Goal: Task Accomplishment & Management: Manage account settings

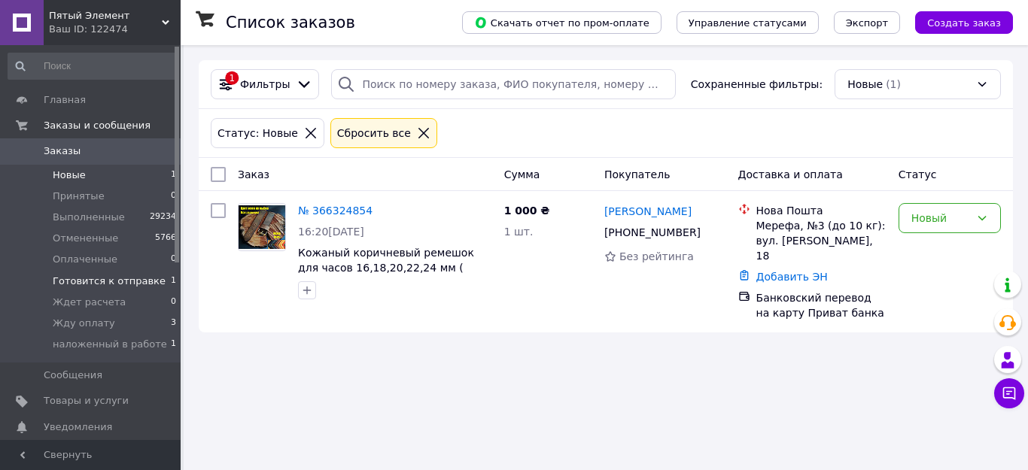
click at [102, 279] on span "Готовится к отправке" at bounding box center [109, 282] width 113 height 14
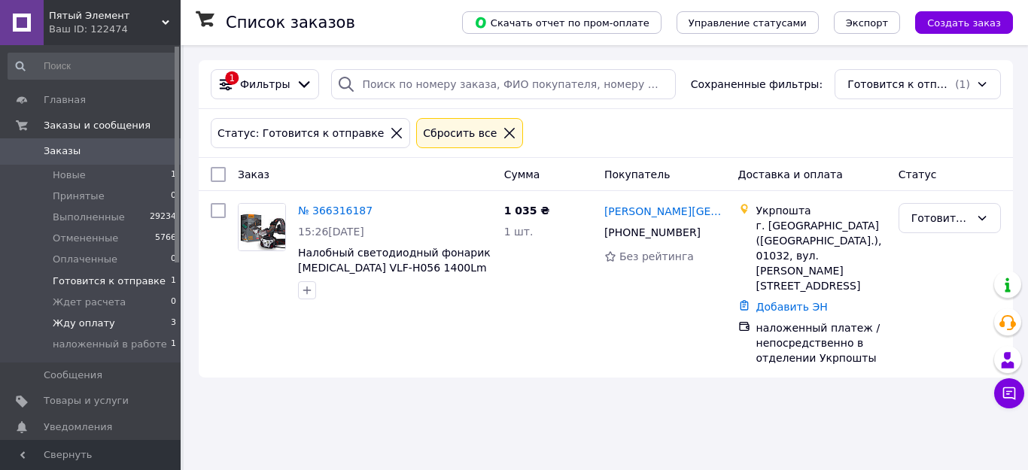
click at [90, 325] on span "Жду оплату" at bounding box center [84, 324] width 62 height 14
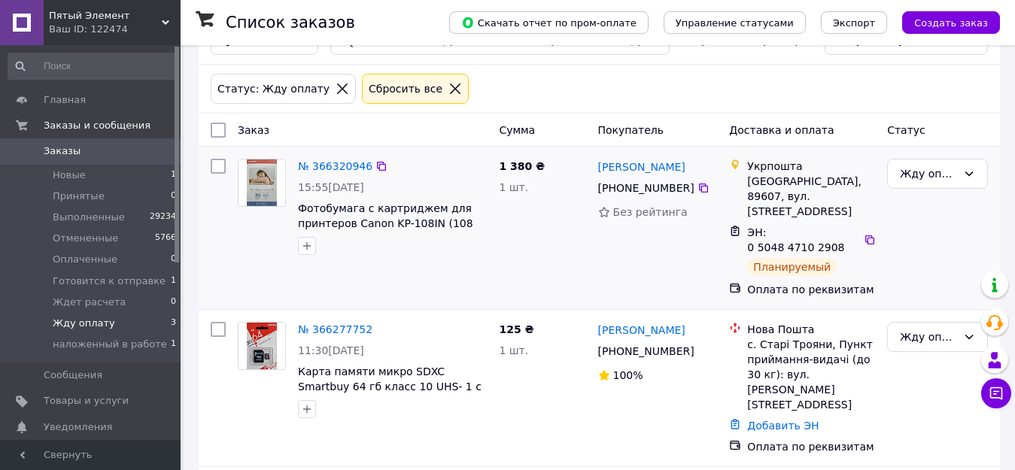
scroll to position [75, 0]
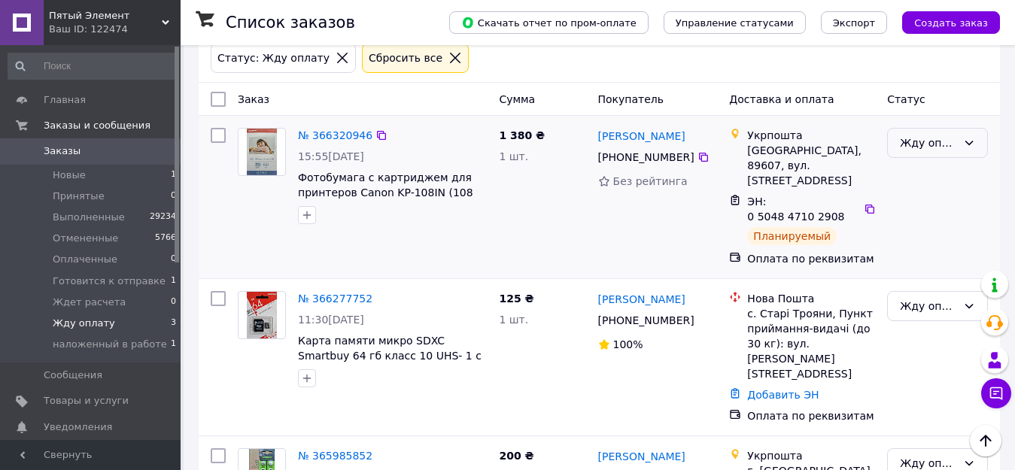
click at [926, 144] on div "Жду оплату" at bounding box center [928, 143] width 57 height 17
click at [925, 216] on li "Готовится к отправке" at bounding box center [937, 217] width 99 height 42
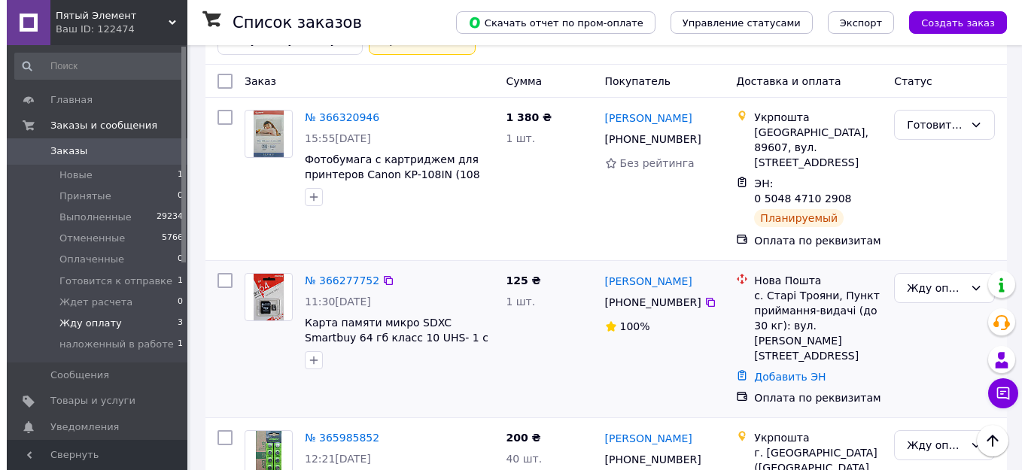
scroll to position [0, 0]
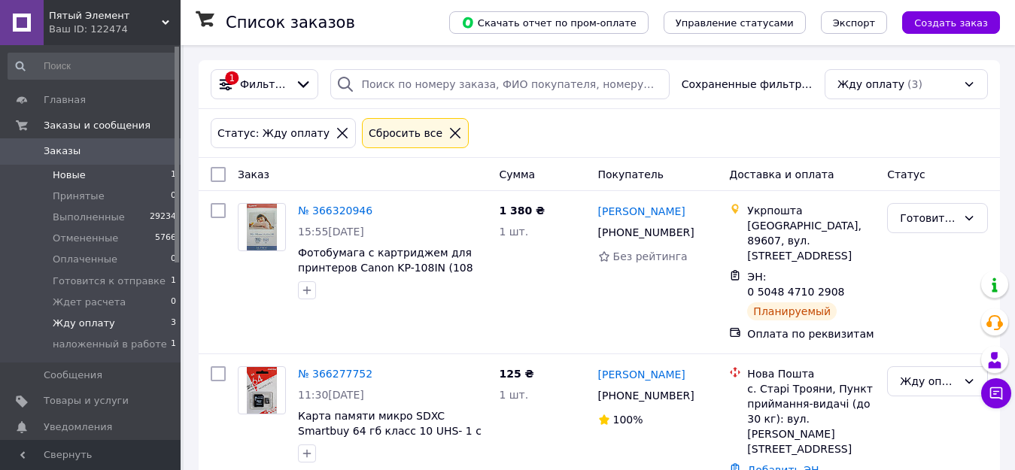
click at [73, 176] on span "Новые" at bounding box center [69, 176] width 33 height 14
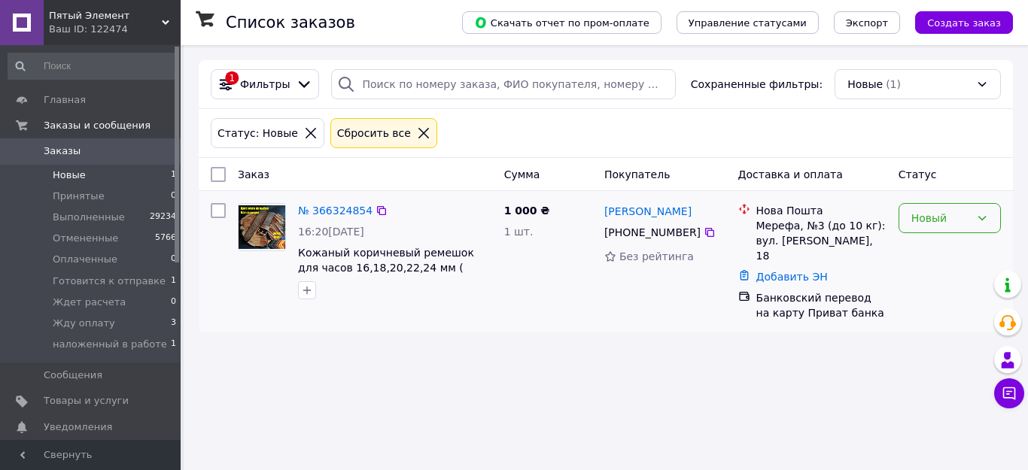
click at [936, 215] on div "Новый" at bounding box center [941, 218] width 59 height 17
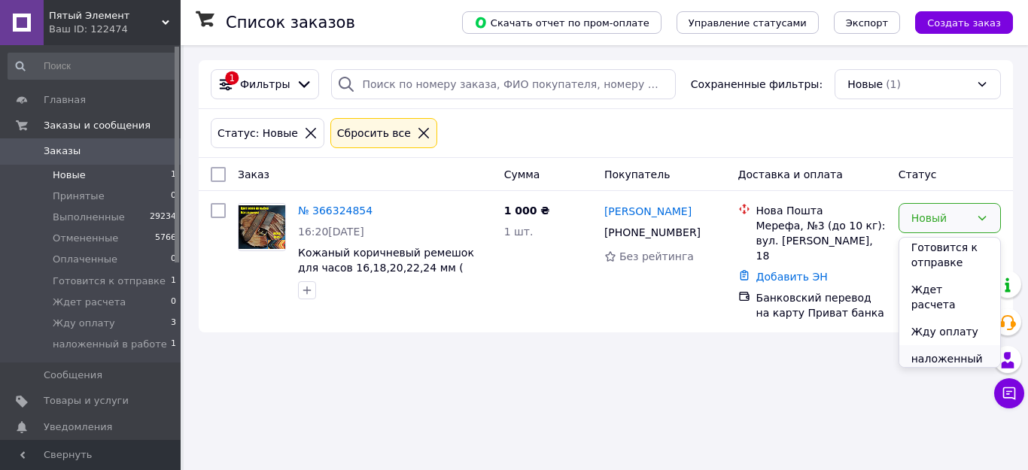
scroll to position [117, 0]
click at [943, 313] on li "Жду оплату" at bounding box center [950, 326] width 101 height 27
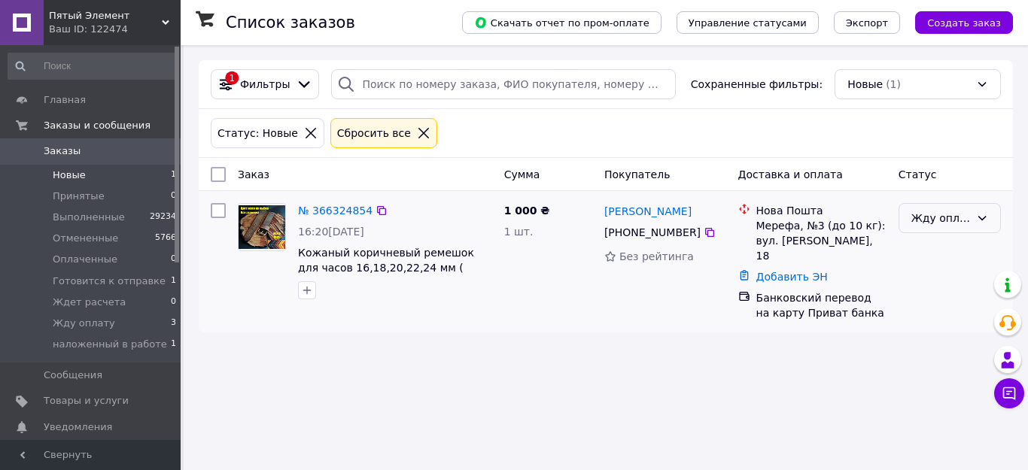
click at [933, 215] on div "Жду оплату" at bounding box center [941, 218] width 59 height 17
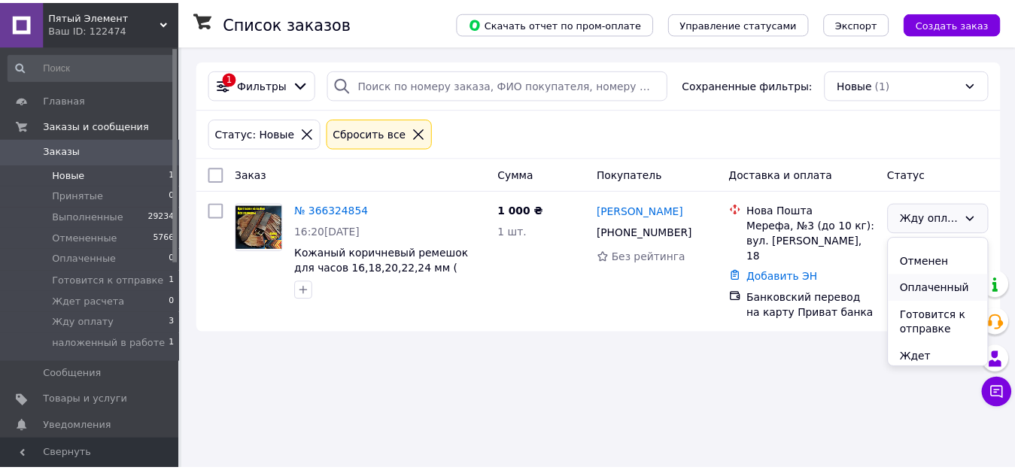
scroll to position [75, 0]
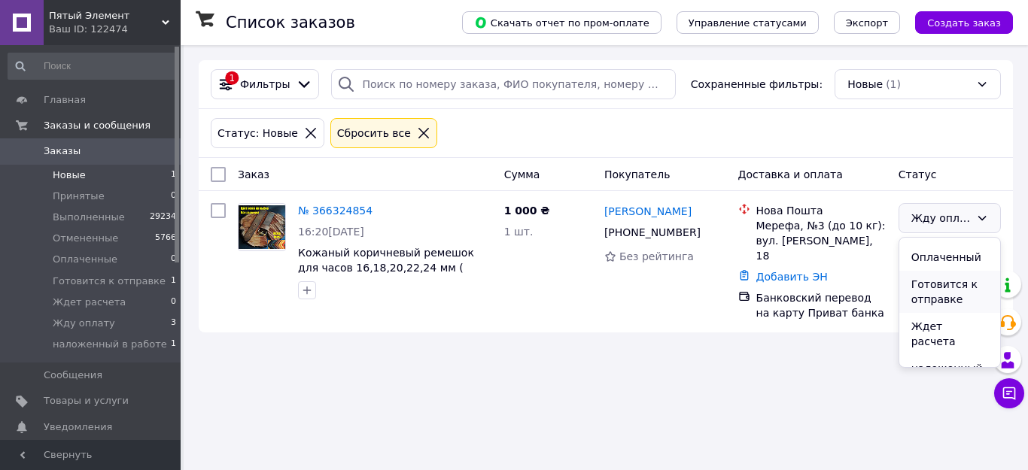
click at [935, 291] on li "Готовится к отправке" at bounding box center [950, 292] width 101 height 42
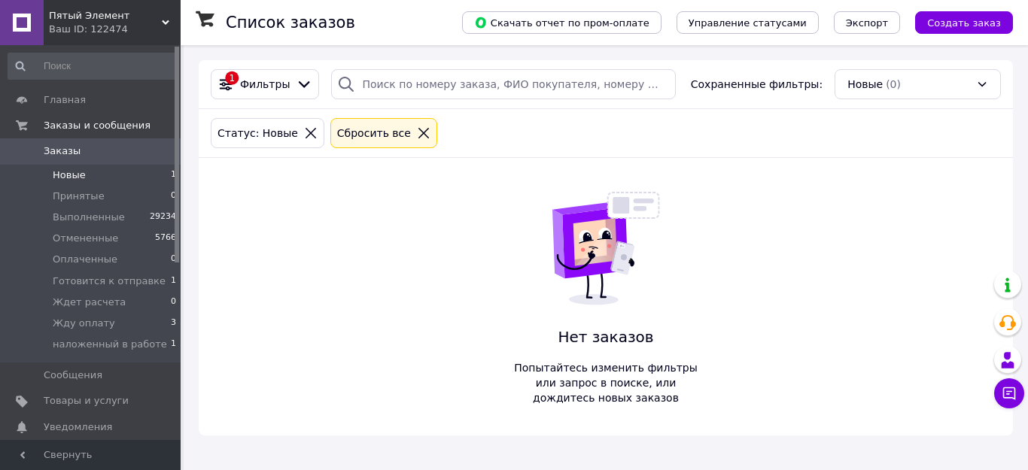
click at [417, 132] on icon at bounding box center [424, 133] width 14 height 14
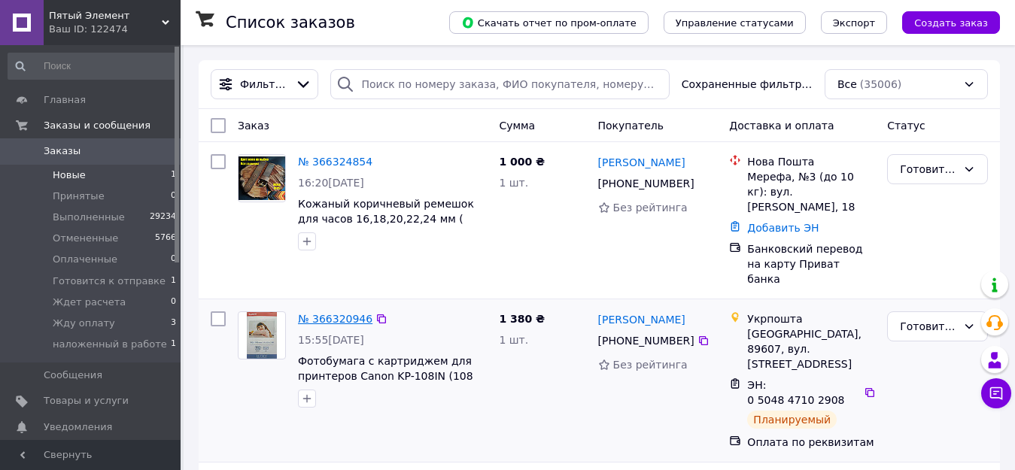
scroll to position [151, 0]
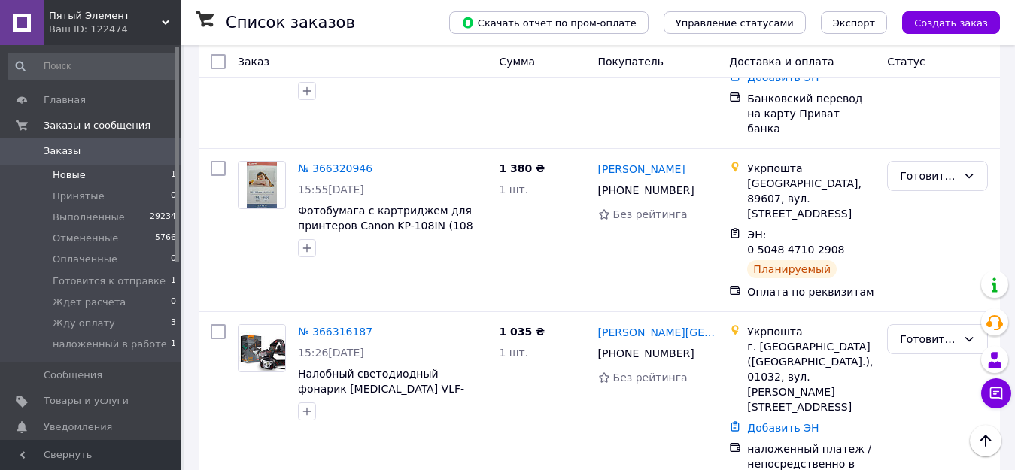
click at [59, 174] on span "Новые" at bounding box center [69, 176] width 33 height 14
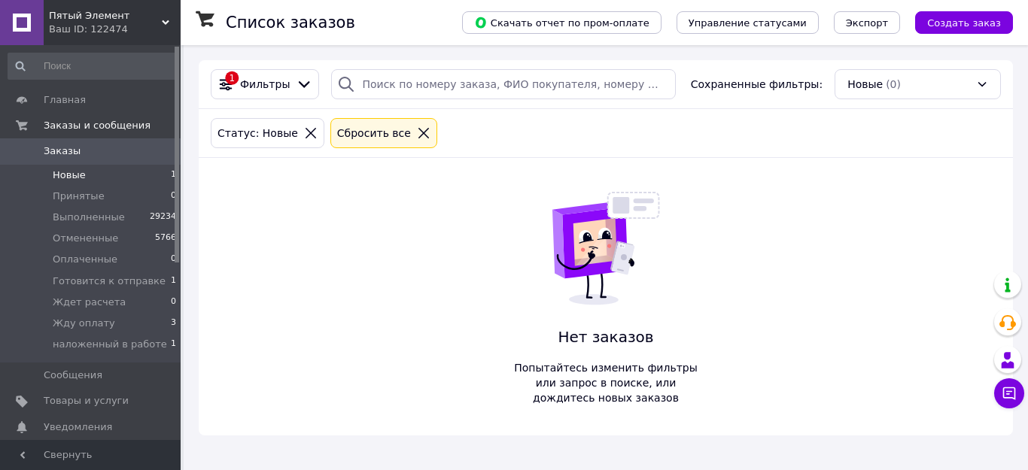
click at [417, 130] on icon at bounding box center [424, 133] width 14 height 14
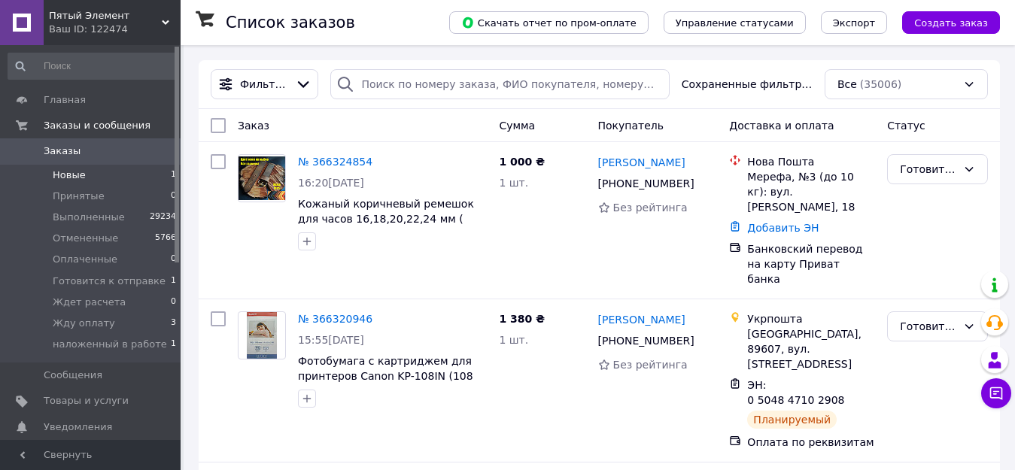
click at [65, 172] on span "Новые" at bounding box center [69, 176] width 33 height 14
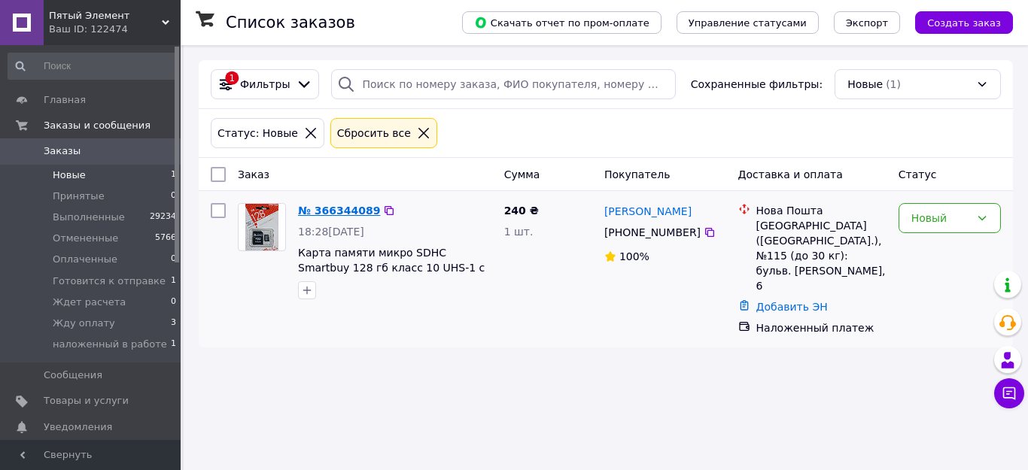
click at [346, 209] on link "№ 366344089" at bounding box center [339, 211] width 82 height 12
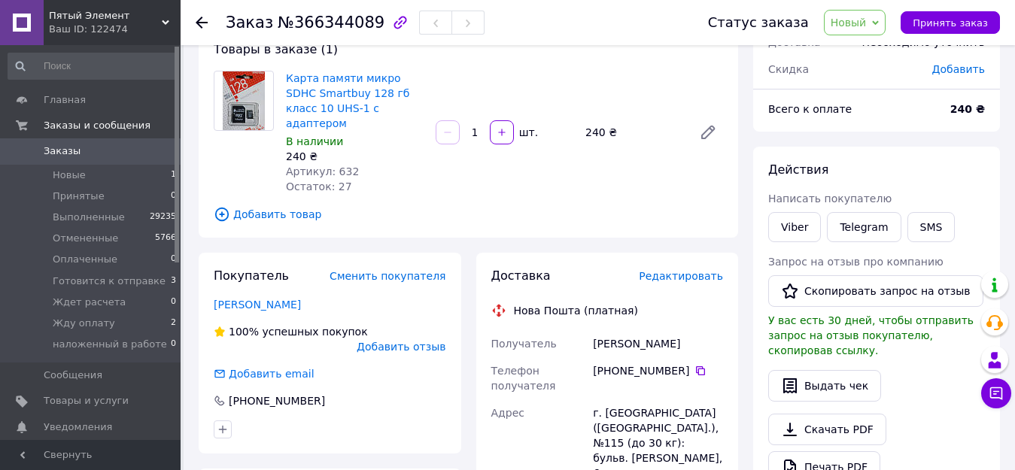
scroll to position [75, 0]
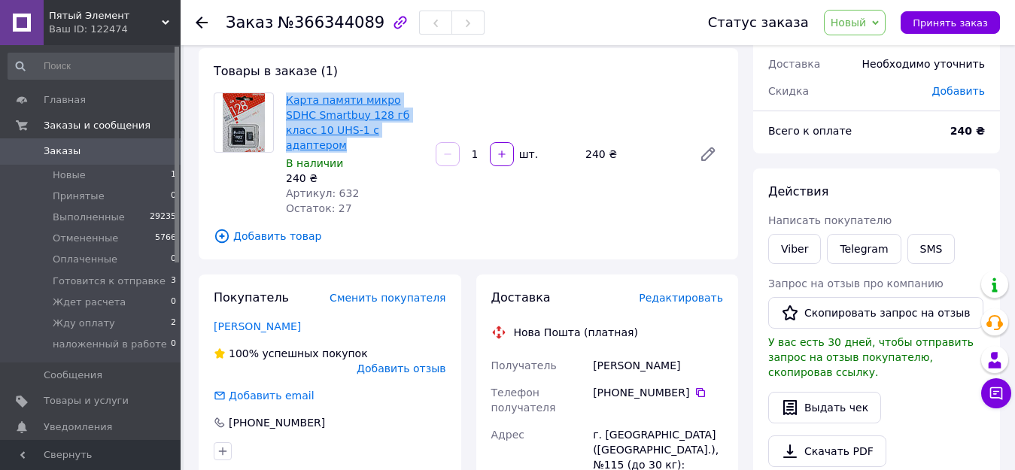
drag, startPoint x: 383, startPoint y: 129, endPoint x: 297, endPoint y: 108, distance: 88.5
click at [290, 106] on span "Карта памяти микро SDHC Smartbuy 128 гб класс 10 UHS-1 с адаптером" at bounding box center [355, 123] width 138 height 60
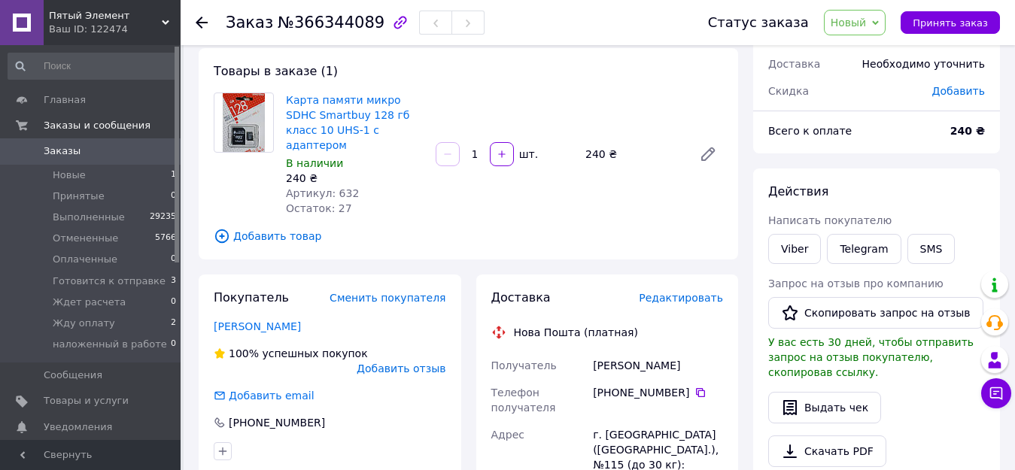
drag, startPoint x: 297, startPoint y: 108, endPoint x: 620, endPoint y: 79, distance: 323.4
click at [620, 79] on div "Товары в заказе (1) Карта памяти микро SDHC Smartbuy 128 гб класс 10 UHS-1 с ад…" at bounding box center [469, 154] width 540 height 212
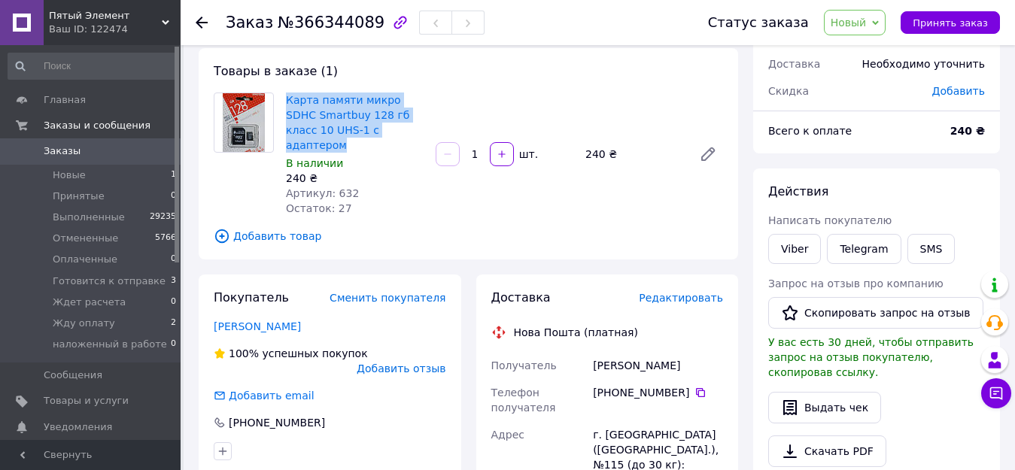
drag, startPoint x: 383, startPoint y: 133, endPoint x: 285, endPoint y: 102, distance: 103.6
click at [285, 102] on div "Карта памяти микро SDHC Smartbuy 128 гб класс 10 UHS-1 с адаптером В наличии 24…" at bounding box center [355, 154] width 150 height 129
copy link "Карта памяти микро SDHC Smartbuy 128 гб класс 10 UHS-1 с адаптером"
click at [788, 247] on link "Viber" at bounding box center [795, 249] width 53 height 30
click at [793, 248] on link "Viber" at bounding box center [795, 249] width 53 height 30
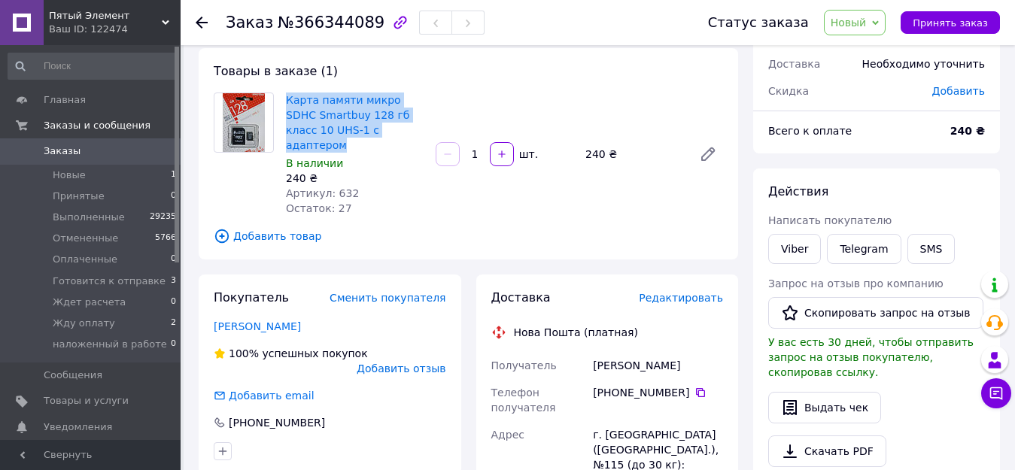
click at [864, 21] on span "Новый" at bounding box center [849, 23] width 36 height 12
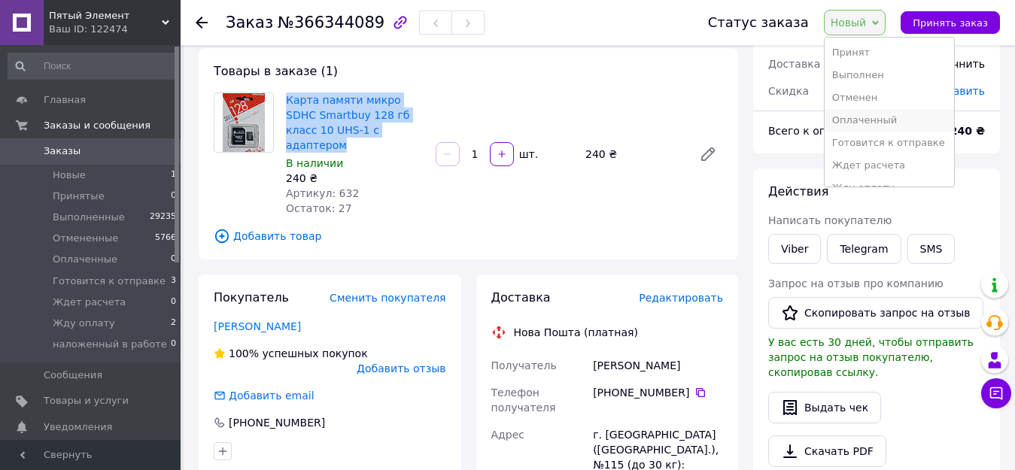
scroll to position [39, 0]
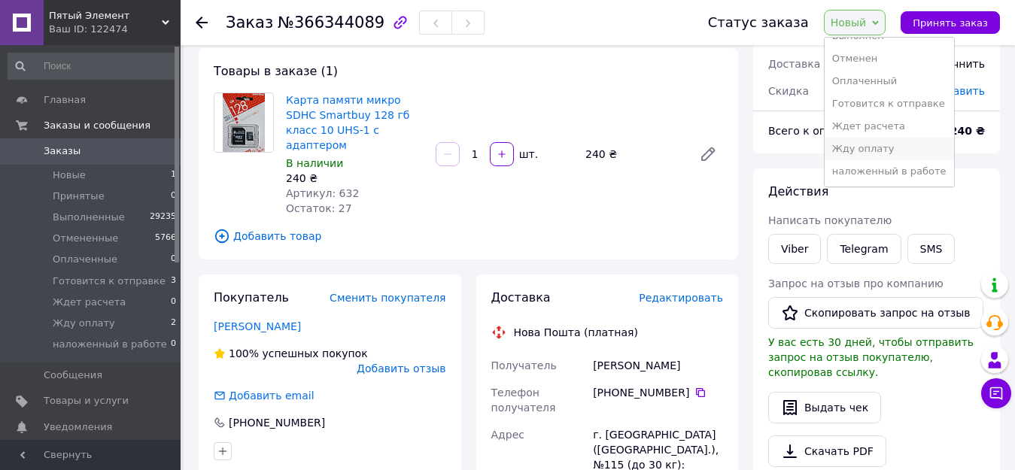
click at [887, 151] on li "Жду оплату" at bounding box center [889, 149] width 129 height 23
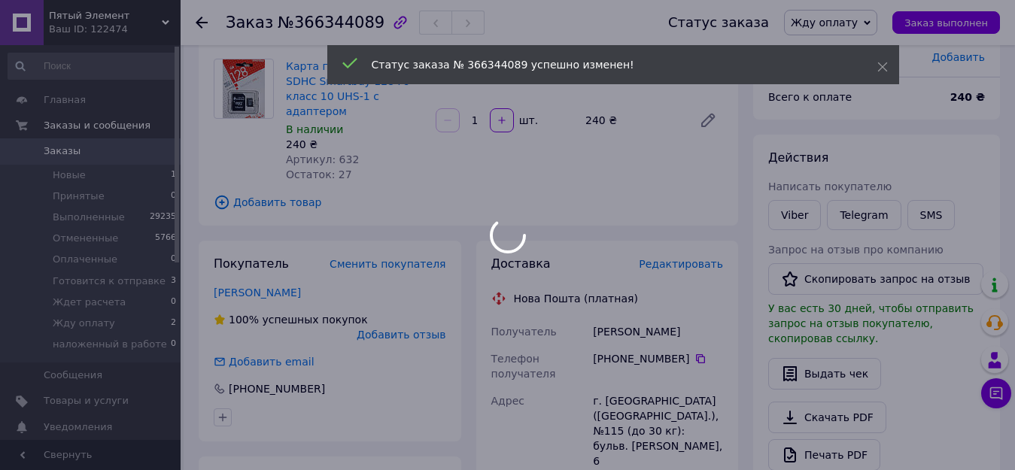
scroll to position [301, 0]
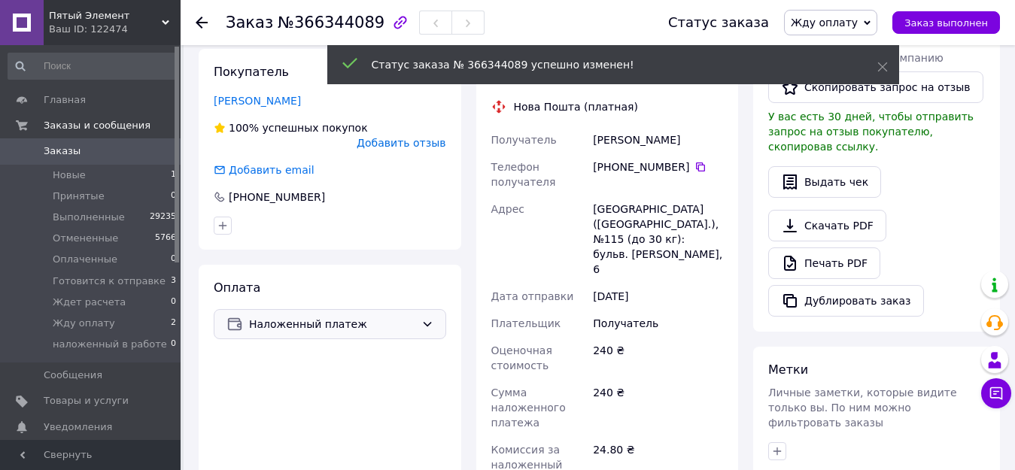
click at [277, 316] on span "Наложенный платеж" at bounding box center [332, 324] width 166 height 17
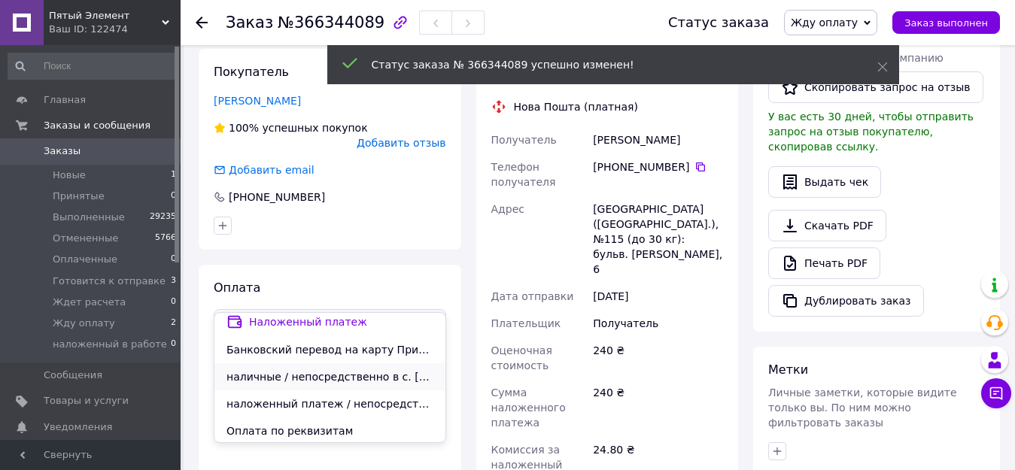
scroll to position [8, 0]
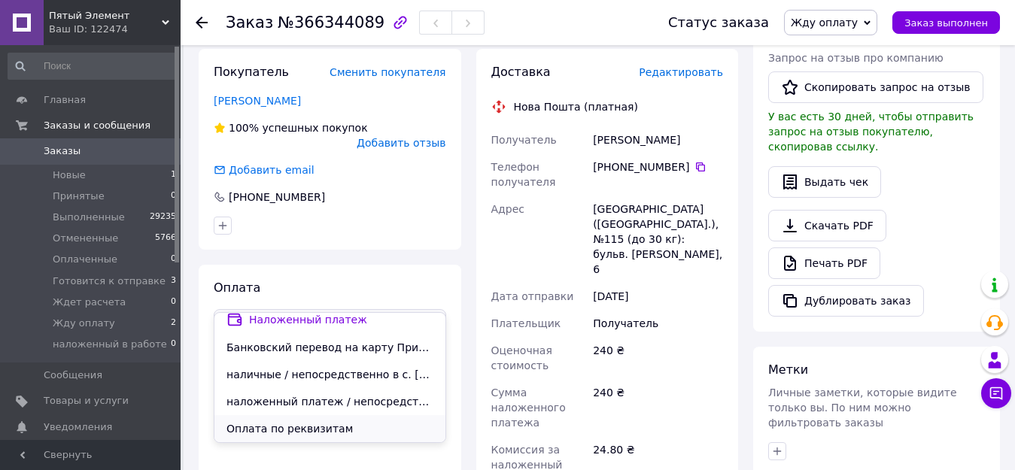
click at [295, 429] on span "Оплата по реквизитам" at bounding box center [330, 429] width 207 height 15
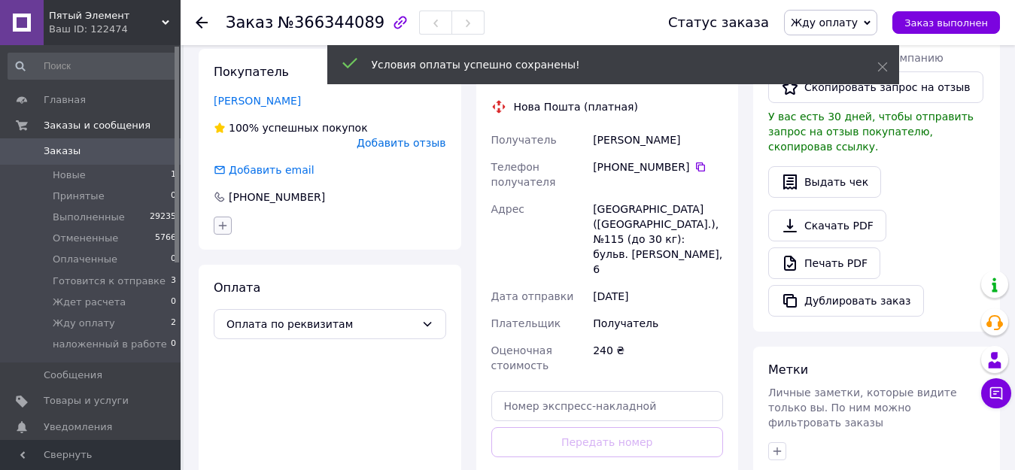
click at [221, 221] on icon "button" at bounding box center [223, 225] width 8 height 8
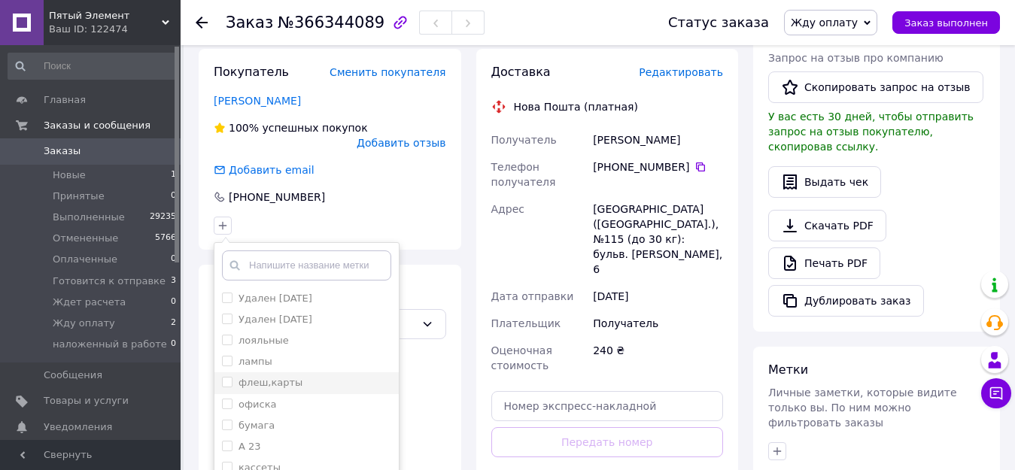
click at [226, 377] on input "флеш,карты" at bounding box center [227, 382] width 10 height 10
checkbox input "true"
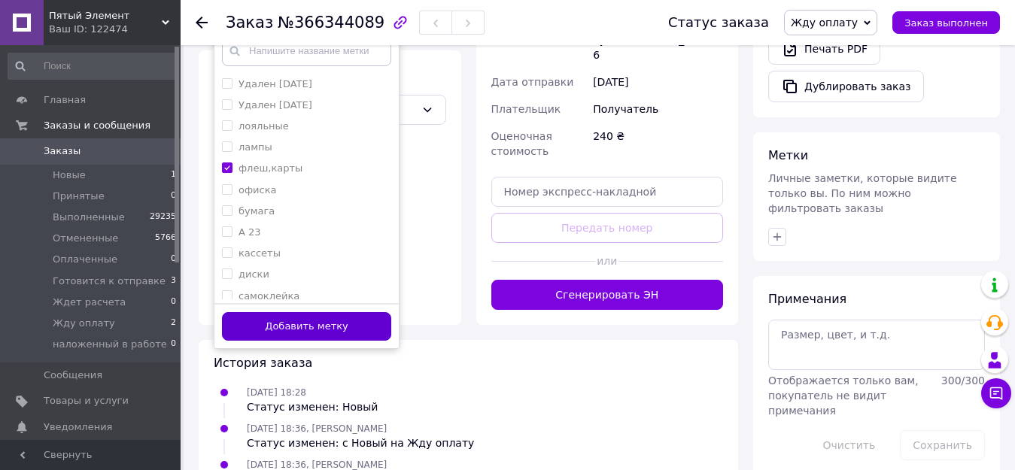
scroll to position [517, 0]
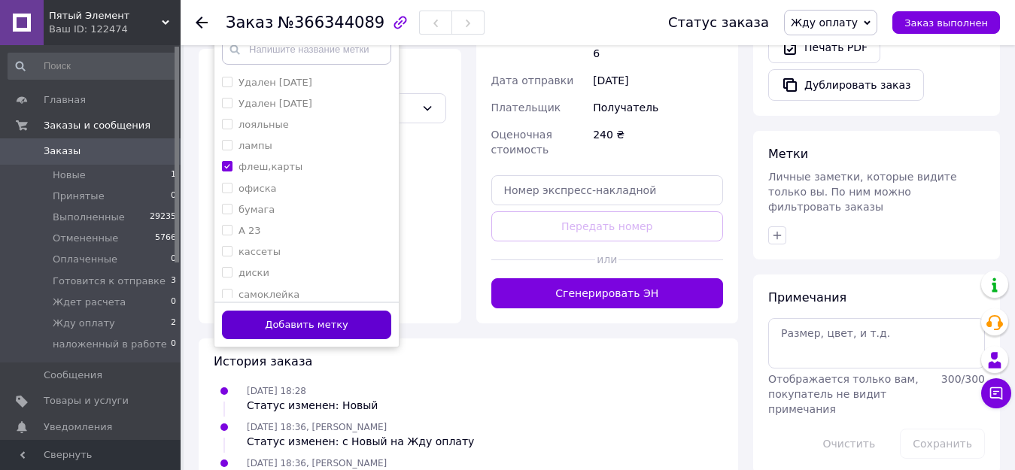
click at [334, 311] on button "Добавить метку" at bounding box center [306, 325] width 169 height 29
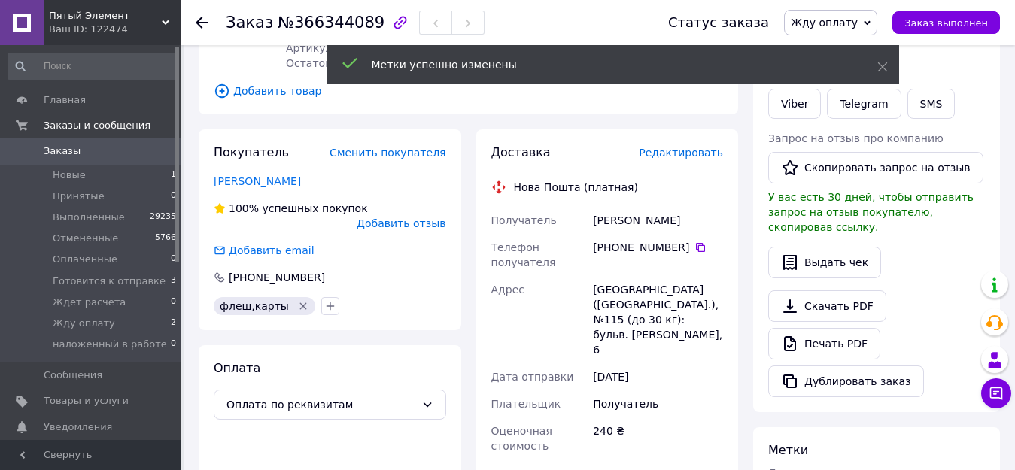
scroll to position [216, 0]
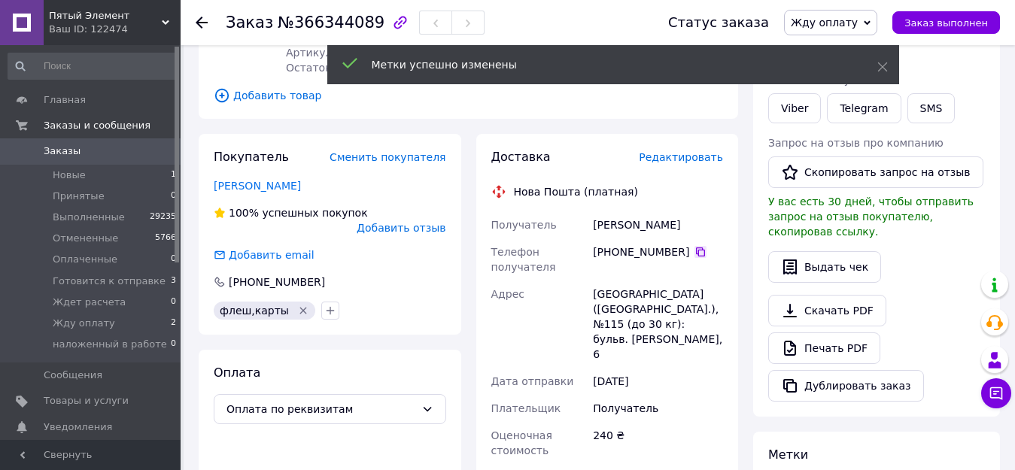
click at [695, 246] on icon at bounding box center [701, 252] width 12 height 12
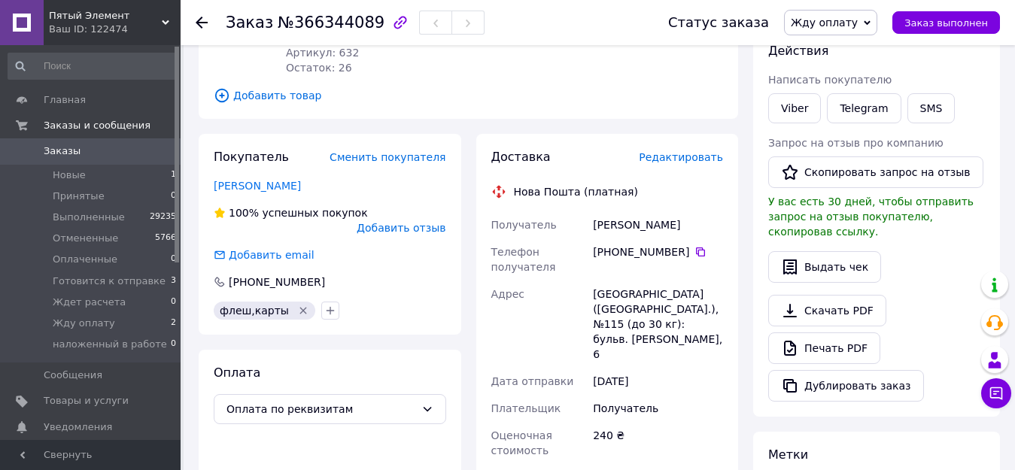
drag, startPoint x: 690, startPoint y: 205, endPoint x: 593, endPoint y: 205, distance: 96.4
click at [593, 212] on div "[PERSON_NAME]" at bounding box center [658, 225] width 136 height 27
copy div "[PERSON_NAME]"
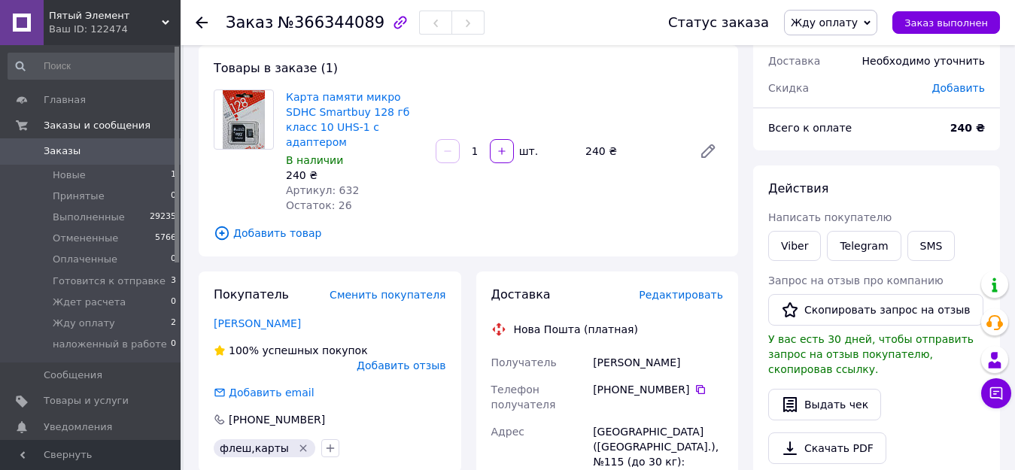
scroll to position [226, 0]
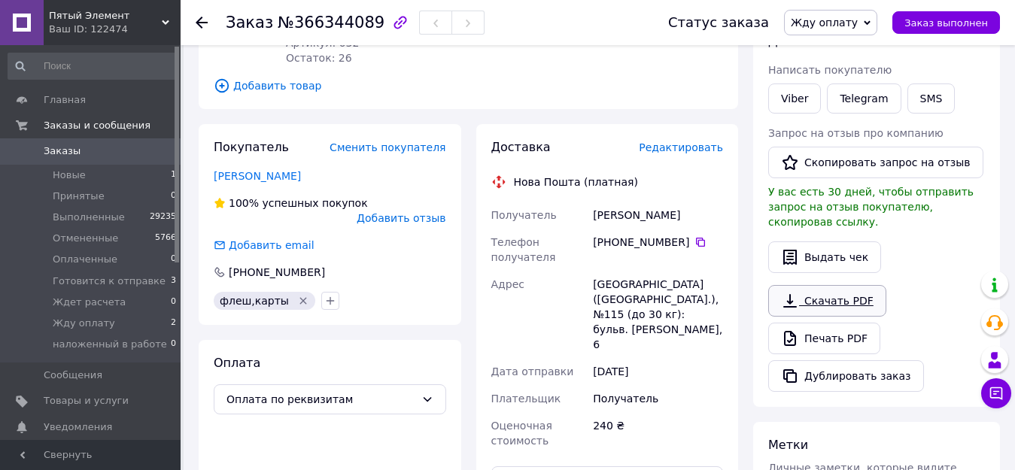
click at [817, 285] on link "Скачать PDF" at bounding box center [828, 301] width 118 height 32
click at [954, 20] on span "Заказ выполнен" at bounding box center [947, 22] width 84 height 11
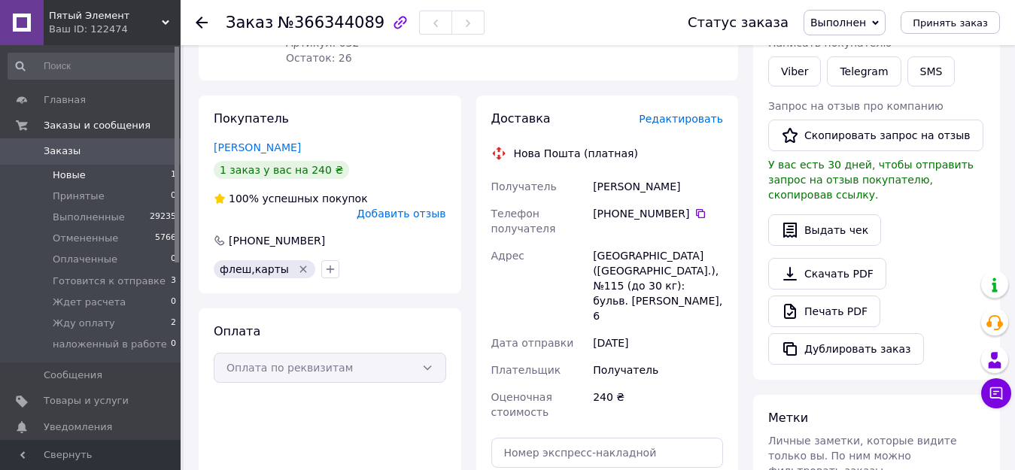
click at [71, 175] on span "Новые" at bounding box center [69, 176] width 33 height 14
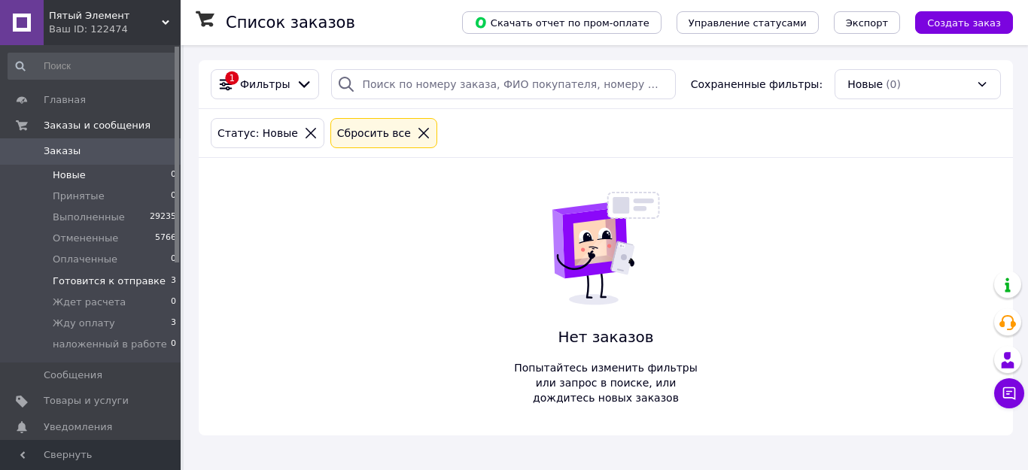
click at [67, 281] on span "Готовится к отправке" at bounding box center [109, 282] width 113 height 14
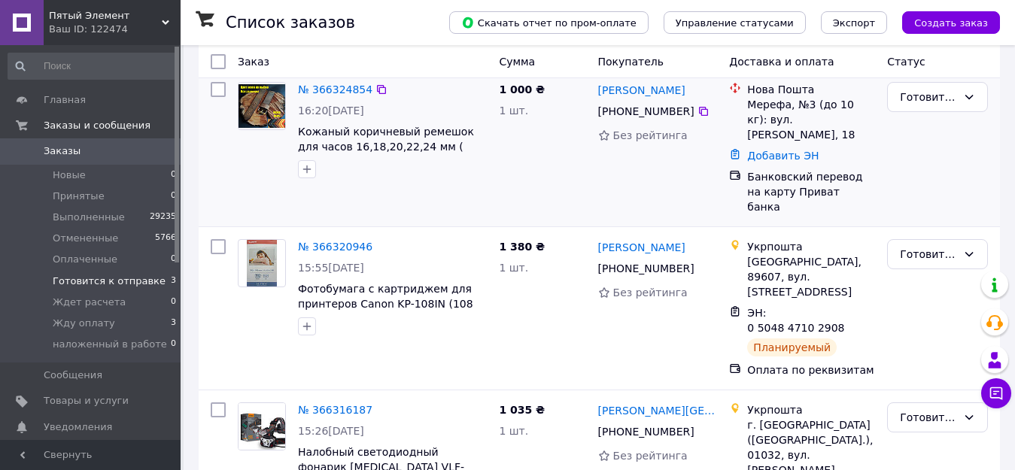
scroll to position [154, 0]
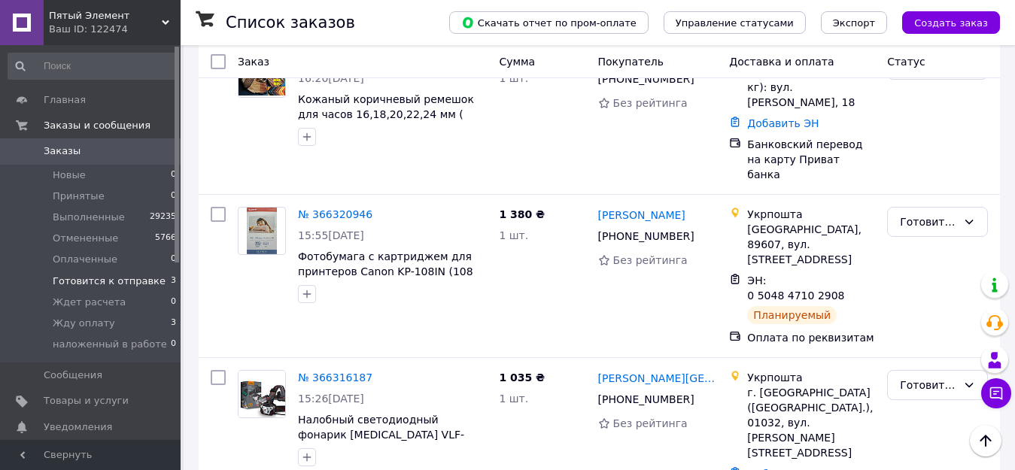
click at [87, 281] on span "Готовится к отправке" at bounding box center [109, 282] width 113 height 14
click at [86, 323] on span "Жду оплату" at bounding box center [84, 324] width 62 height 14
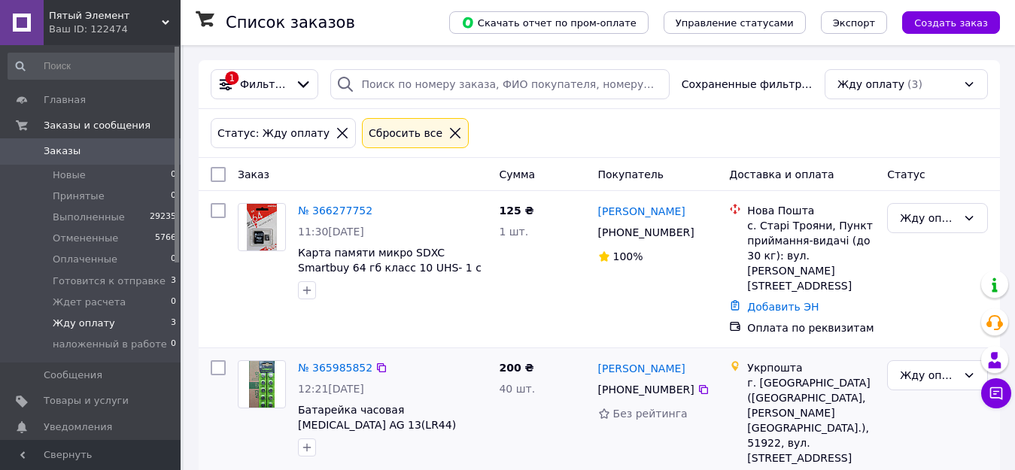
scroll to position [26, 0]
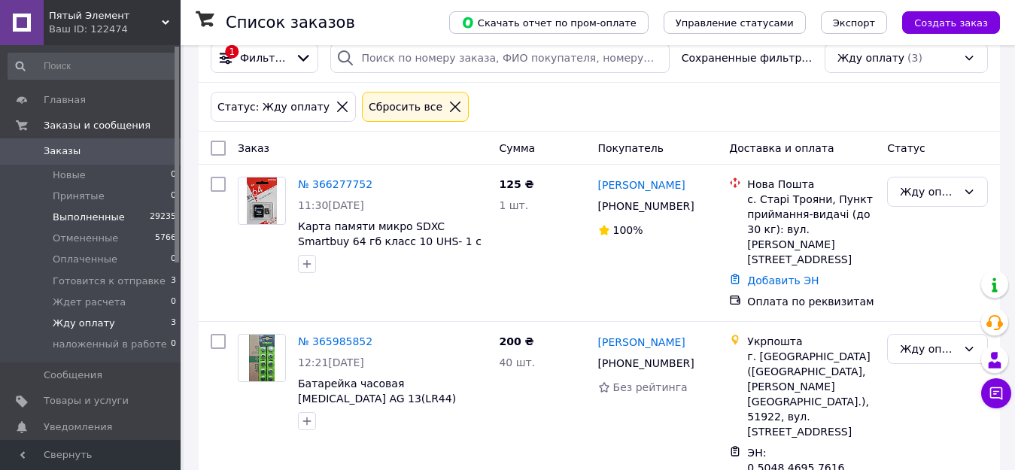
click at [84, 215] on span "Выполненные" at bounding box center [89, 218] width 72 height 14
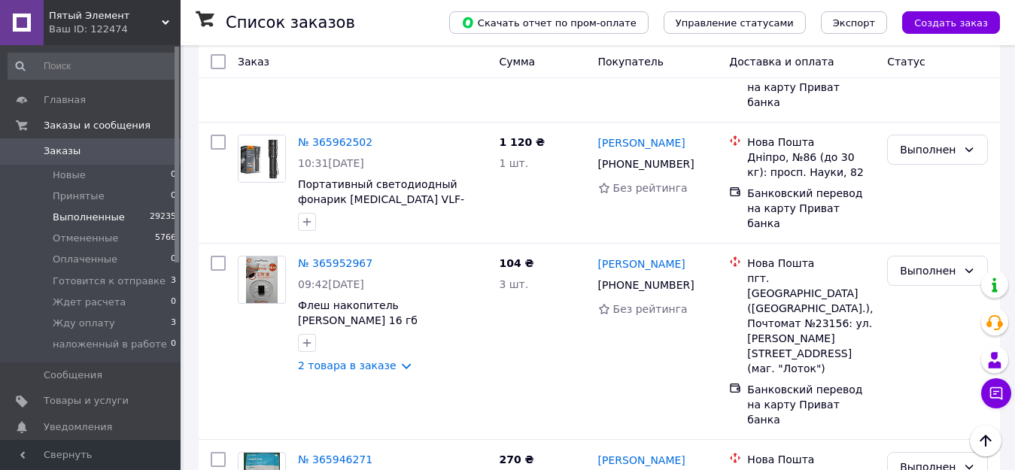
scroll to position [2617, 0]
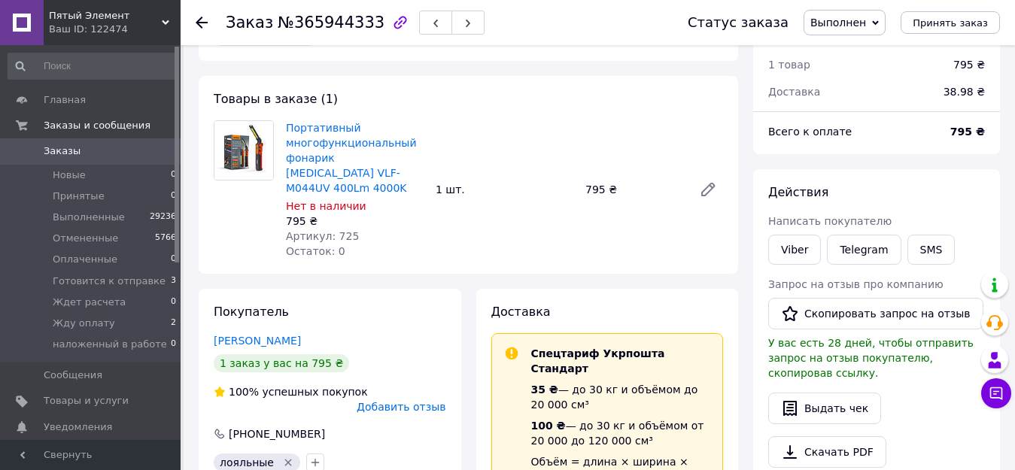
scroll to position [47, 0]
click at [790, 245] on link "Viber" at bounding box center [795, 251] width 53 height 30
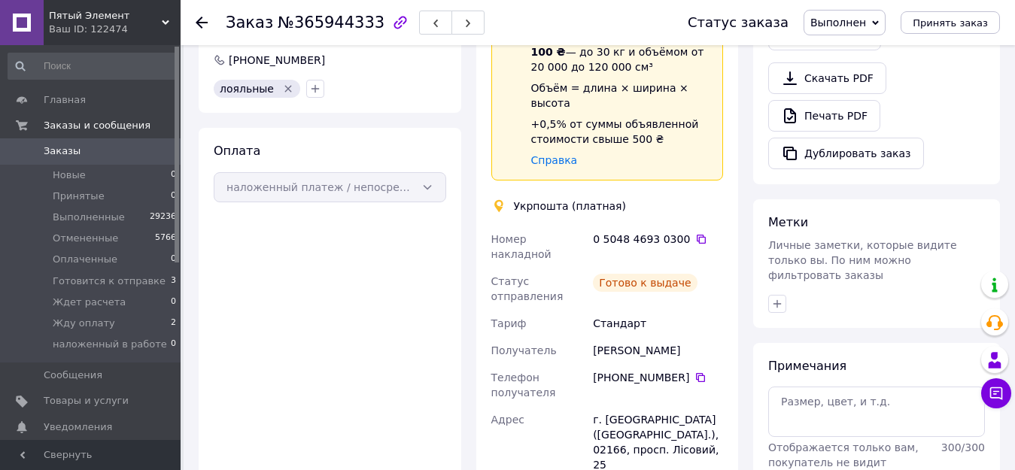
scroll to position [423, 0]
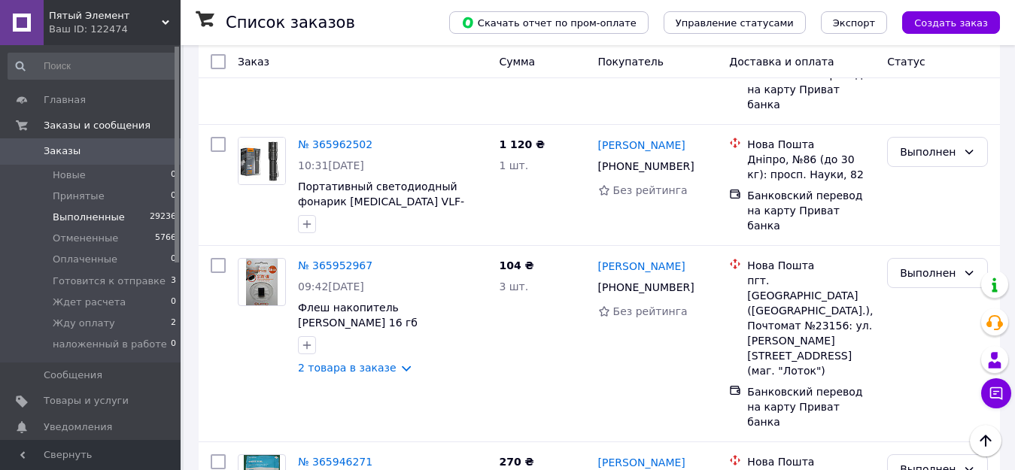
scroll to position [2617, 0]
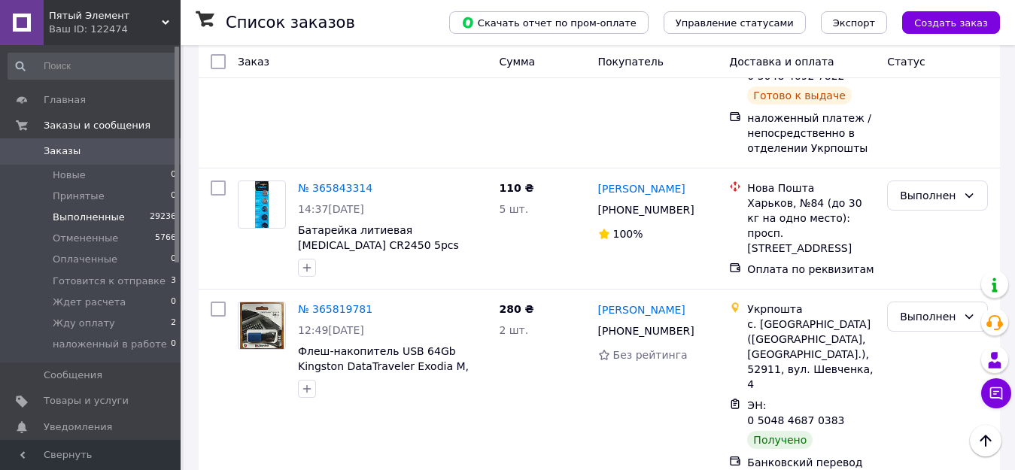
scroll to position [1430, 0]
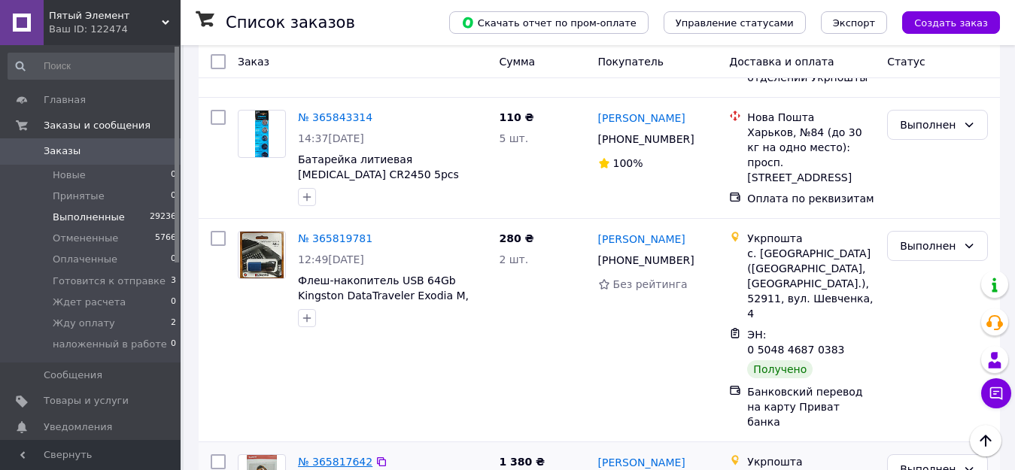
click at [339, 456] on link "№ 365817642" at bounding box center [335, 462] width 75 height 12
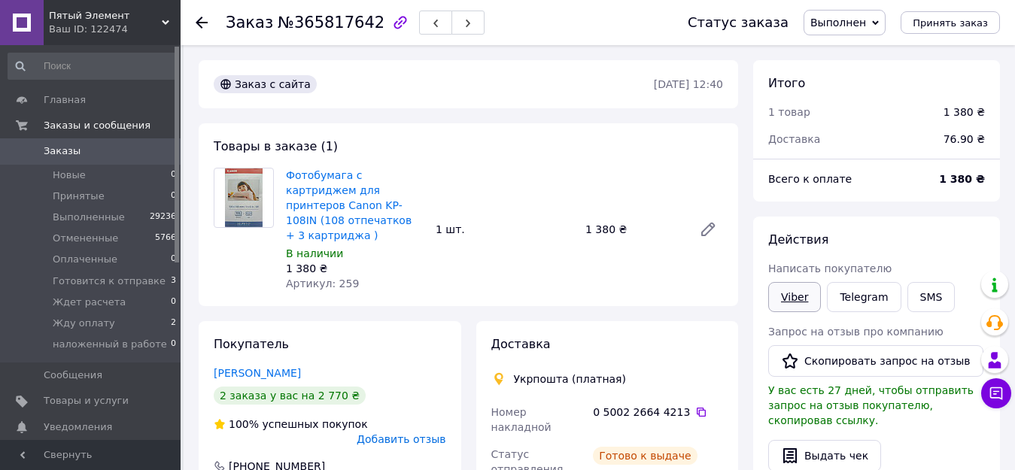
click at [795, 298] on link "Viber" at bounding box center [795, 297] width 53 height 30
click at [65, 148] on span "Заказы" at bounding box center [62, 152] width 37 height 14
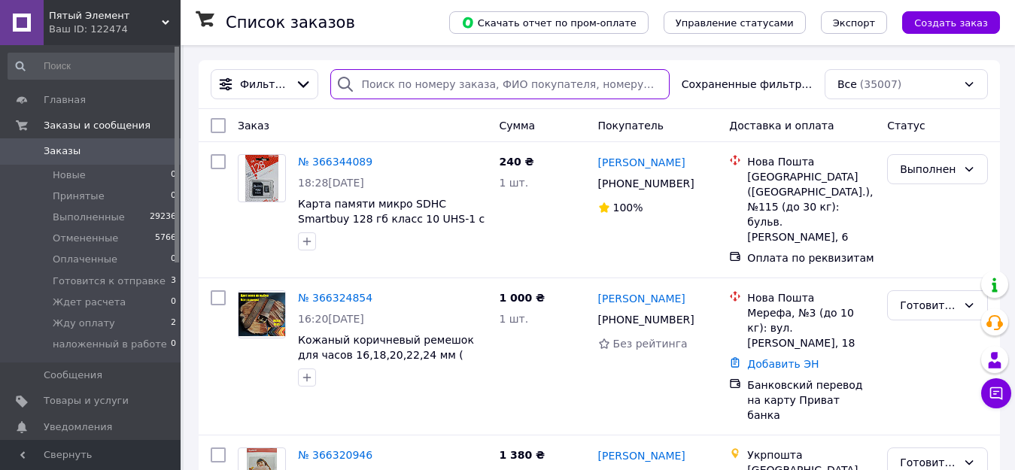
click at [384, 90] on input "search" at bounding box center [499, 84] width 339 height 30
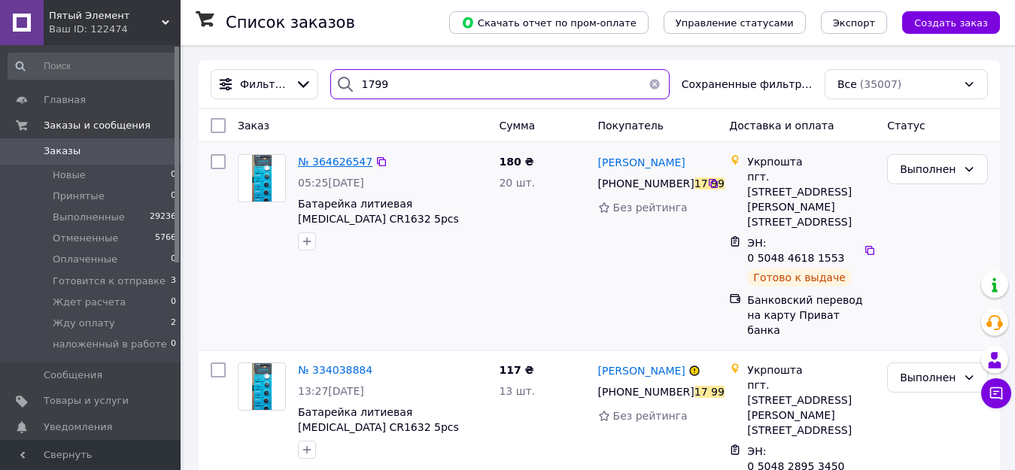
type input "1799"
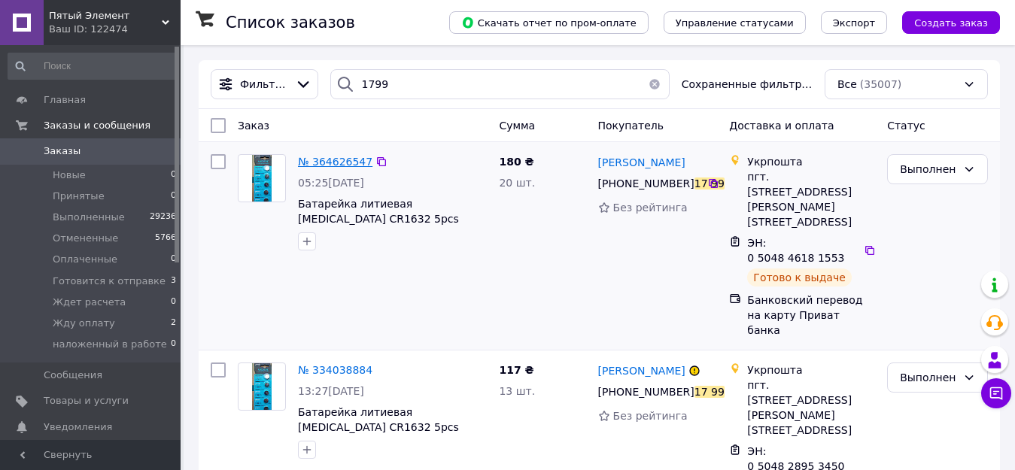
click at [334, 162] on span "№ 364626547" at bounding box center [335, 162] width 75 height 12
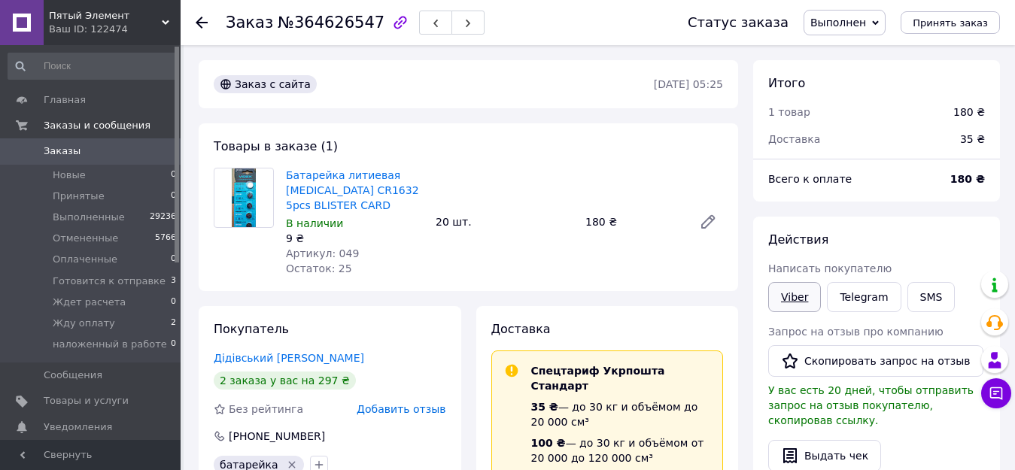
click at [796, 298] on link "Viber" at bounding box center [795, 297] width 53 height 30
click at [65, 172] on span "Новые" at bounding box center [69, 176] width 33 height 14
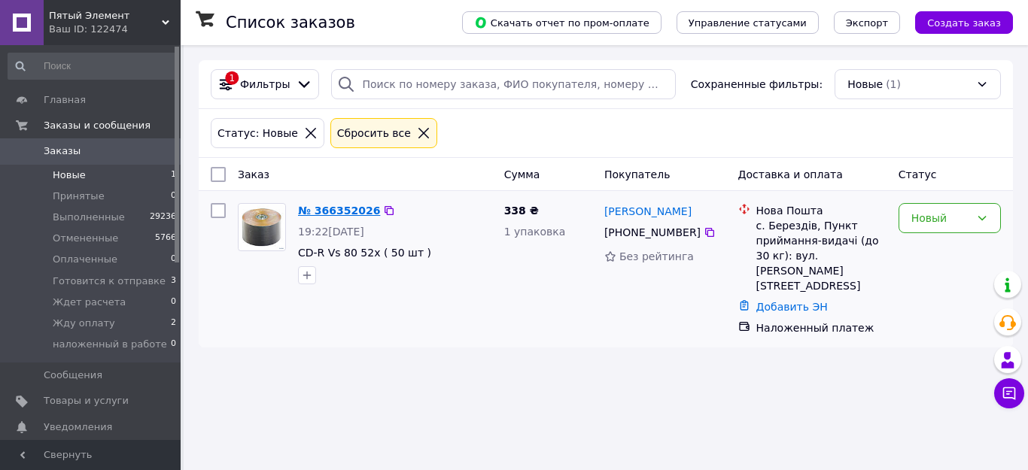
click at [344, 208] on link "№ 366352026" at bounding box center [339, 211] width 82 height 12
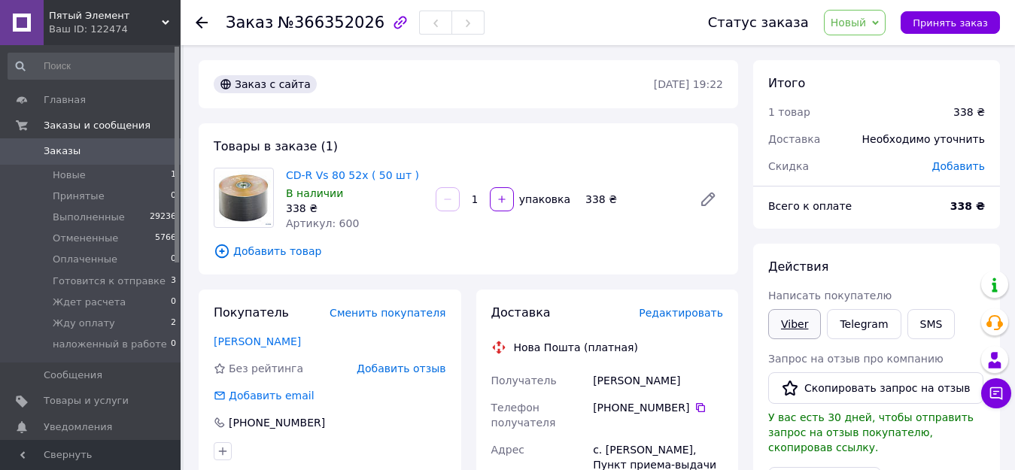
click at [793, 324] on link "Viber" at bounding box center [795, 324] width 53 height 30
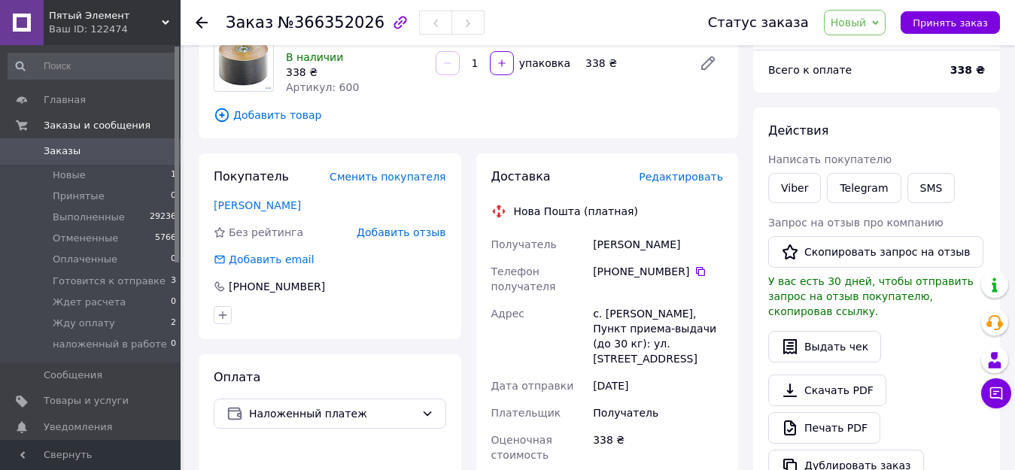
scroll to position [226, 0]
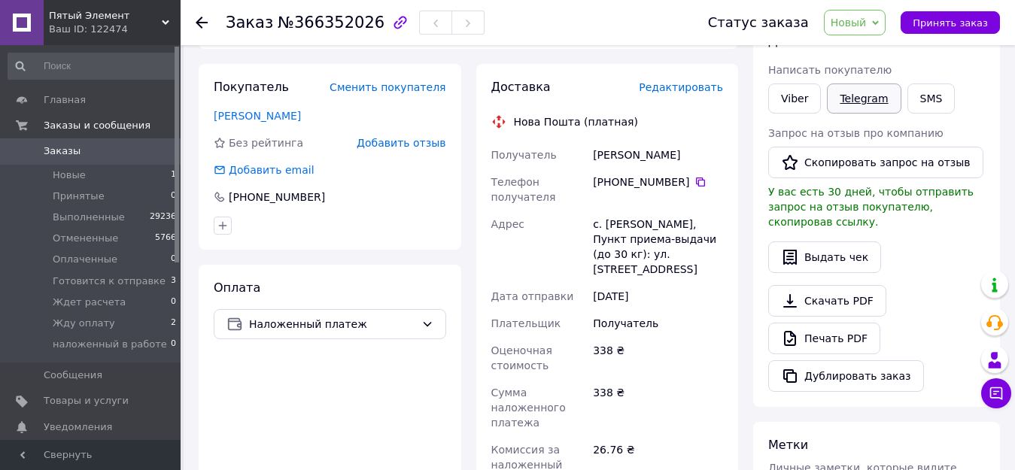
click at [857, 98] on link "Telegram" at bounding box center [864, 99] width 74 height 30
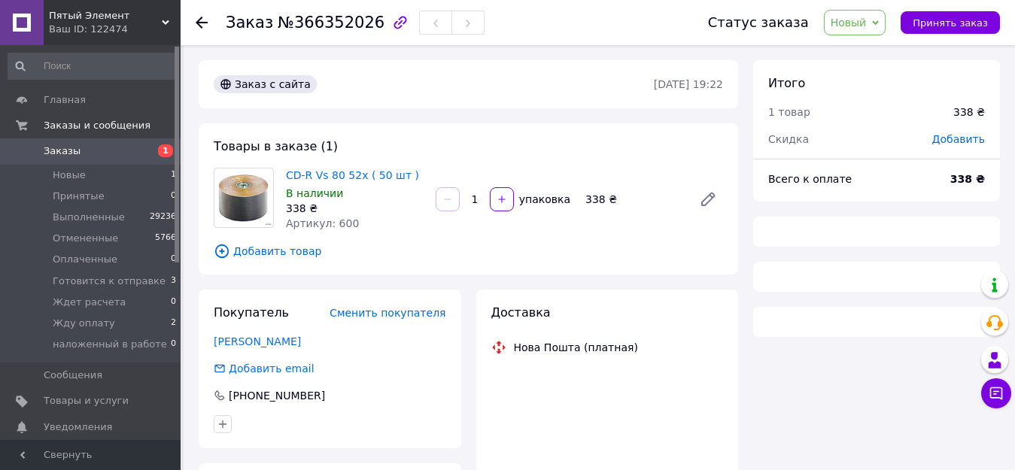
scroll to position [226, 0]
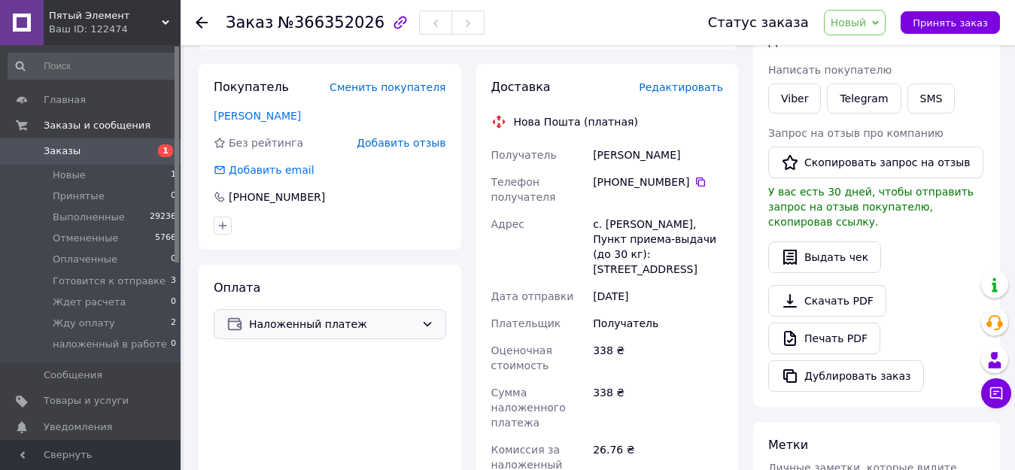
click at [301, 323] on span "Наложенный платеж" at bounding box center [332, 324] width 166 height 17
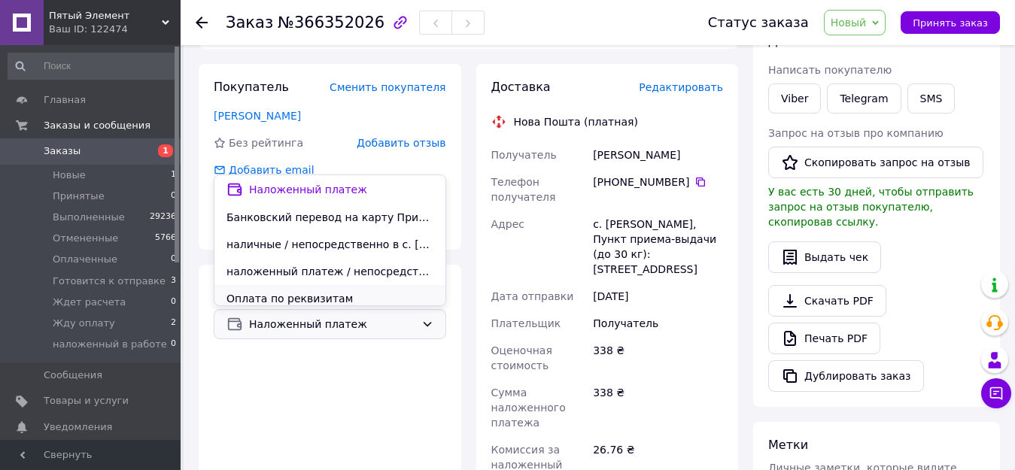
click at [302, 297] on span "Оплата по реквизитам" at bounding box center [330, 298] width 207 height 15
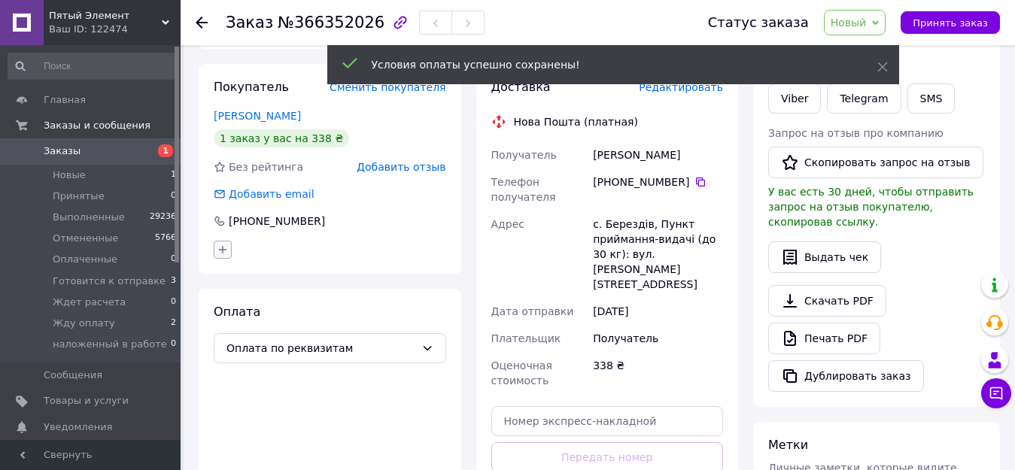
click at [224, 248] on icon "button" at bounding box center [223, 250] width 12 height 12
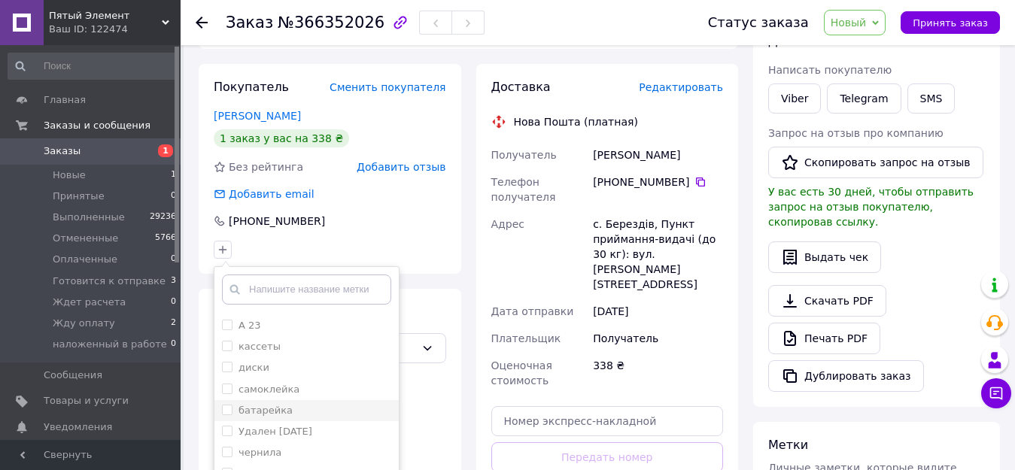
scroll to position [151, 0]
click at [225, 363] on input "диски" at bounding box center [227, 362] width 10 height 10
checkbox input "true"
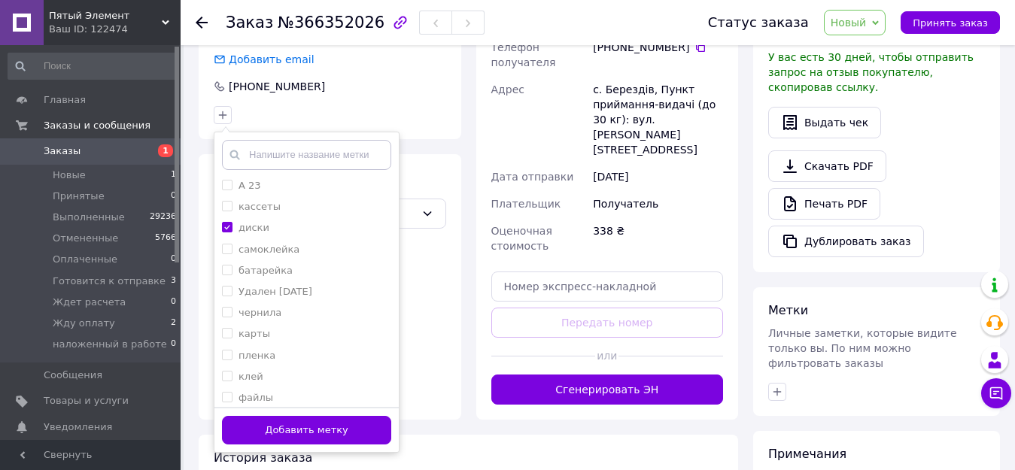
scroll to position [376, 0]
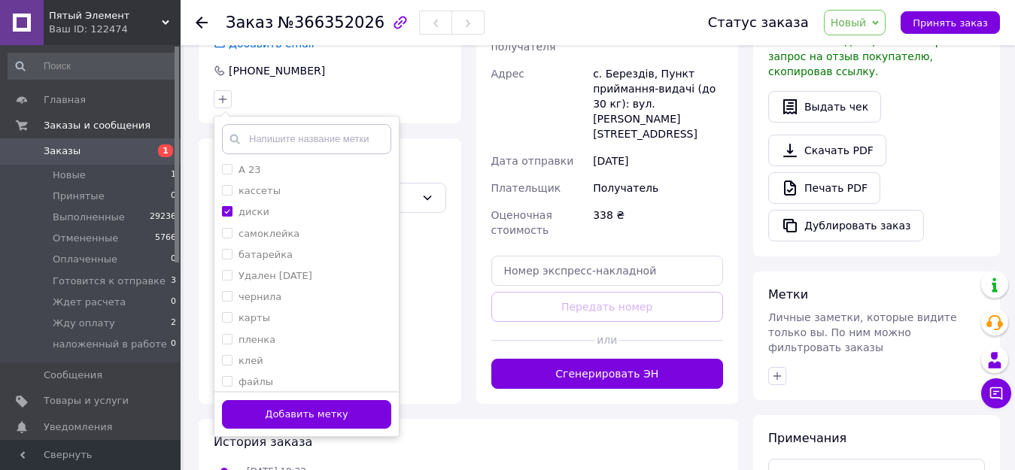
drag, startPoint x: 320, startPoint y: 414, endPoint x: 375, endPoint y: 427, distance: 56.4
click at [320, 415] on button "Добавить метку" at bounding box center [306, 414] width 169 height 29
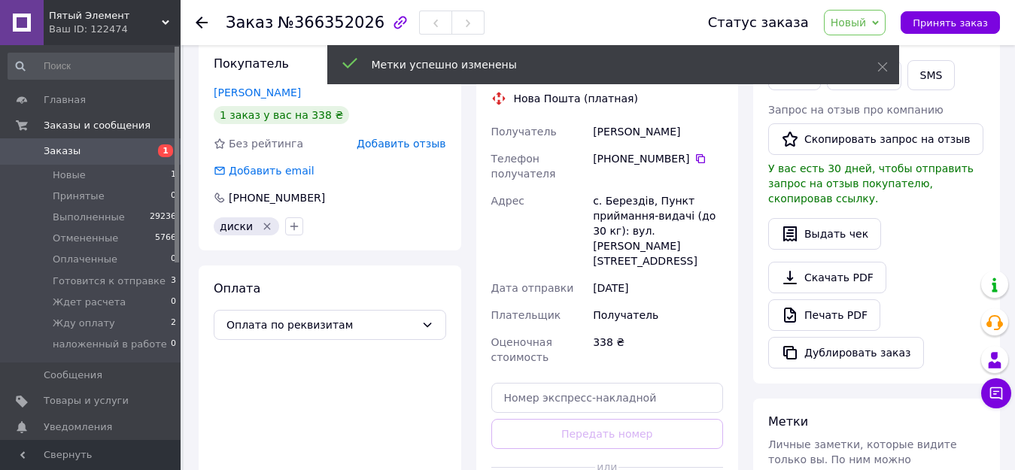
scroll to position [151, 0]
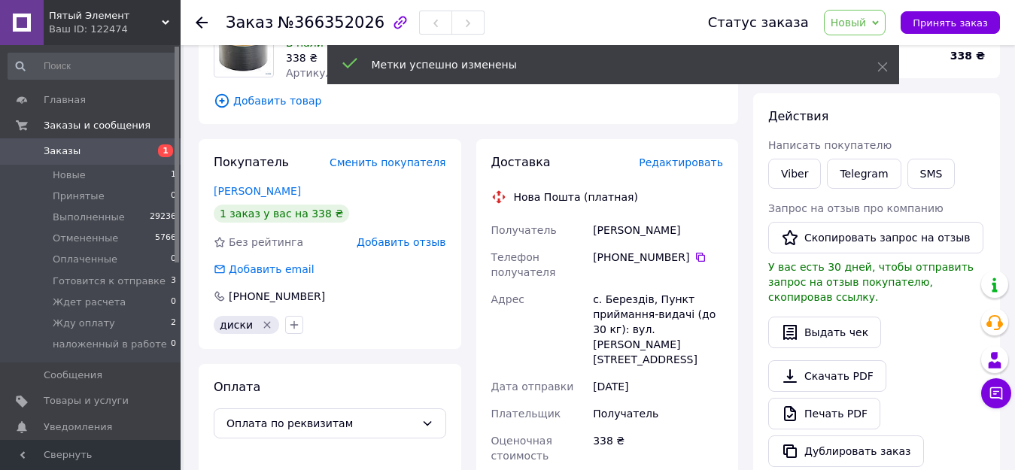
click at [848, 361] on link "Скачать PDF" at bounding box center [828, 377] width 118 height 32
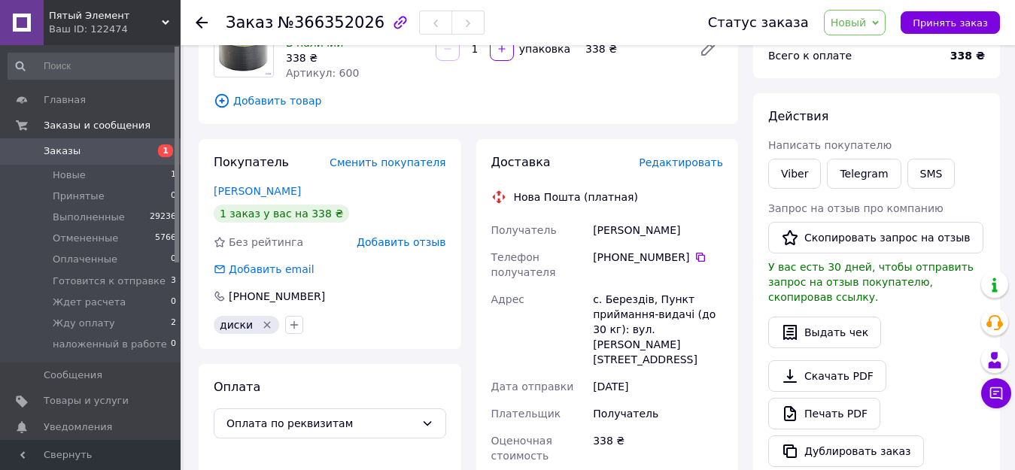
click at [867, 17] on span "Новый" at bounding box center [849, 23] width 36 height 12
click at [894, 142] on li "Готовится к отправке" at bounding box center [889, 143] width 129 height 23
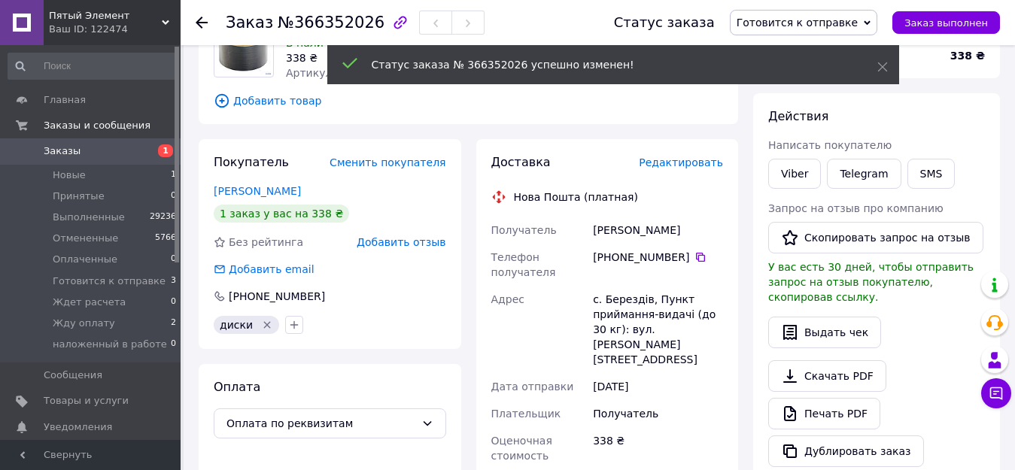
scroll to position [226, 0]
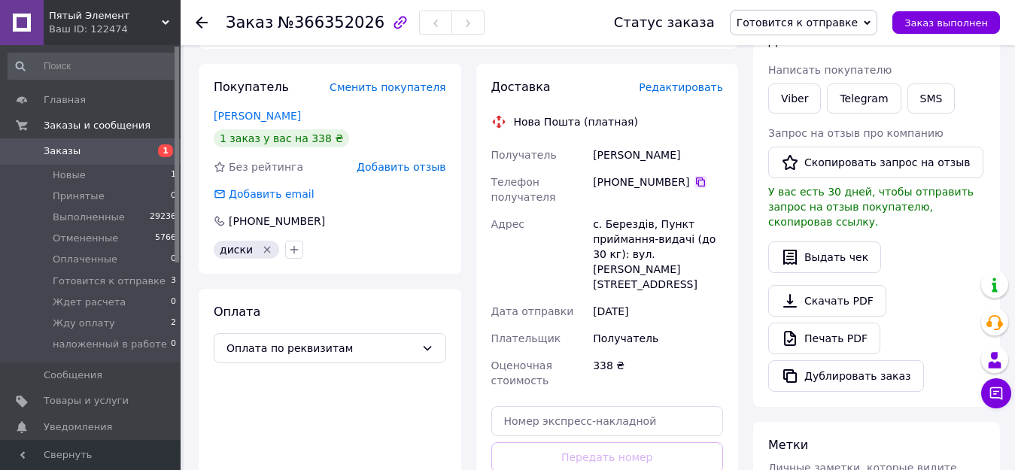
click at [695, 181] on icon at bounding box center [701, 182] width 12 height 12
drag, startPoint x: 678, startPoint y: 153, endPoint x: 587, endPoint y: 154, distance: 91.1
click at [587, 154] on div "Получатель Іванчук Тетяна Телефон получателя +380 67 116 98 64   Адрес с. Берез…" at bounding box center [608, 268] width 239 height 253
copy div "Получатель Іванчук Тетяна"
click at [59, 175] on span "Новые" at bounding box center [69, 176] width 33 height 14
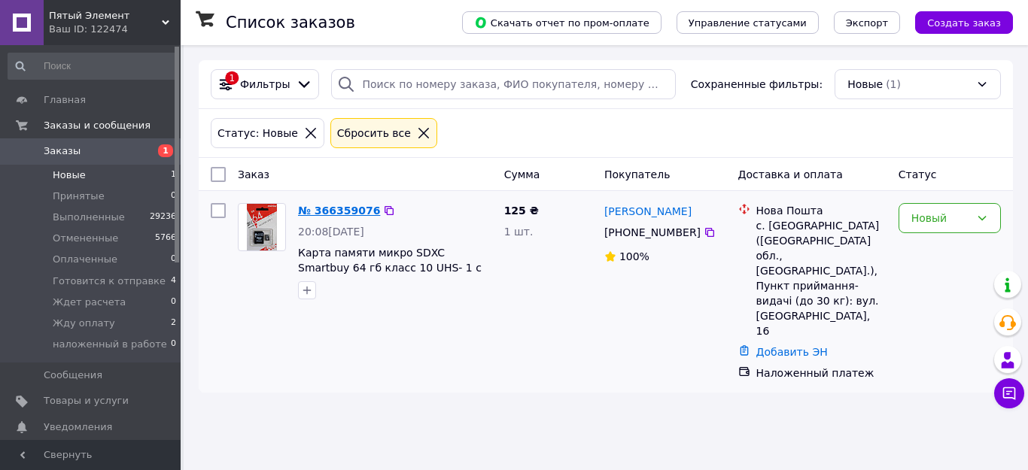
click at [340, 212] on link "№ 366359076" at bounding box center [339, 211] width 82 height 12
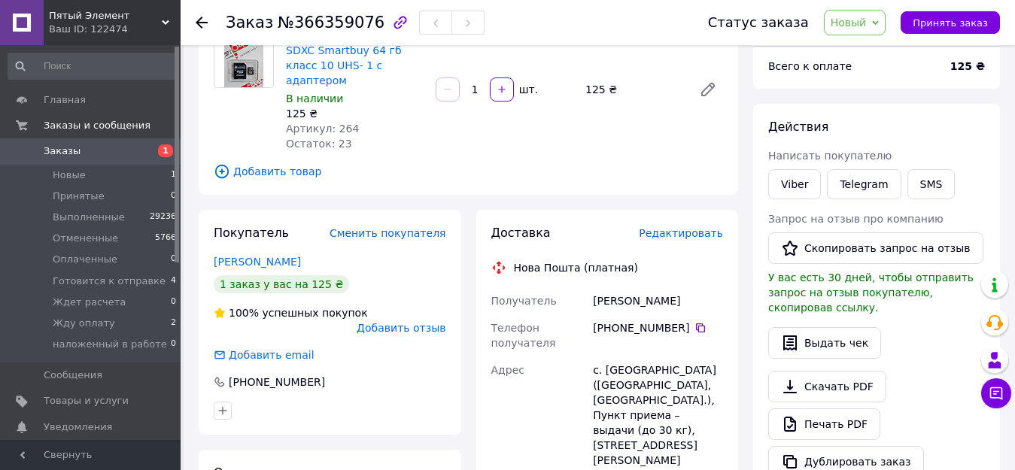
scroll to position [151, 0]
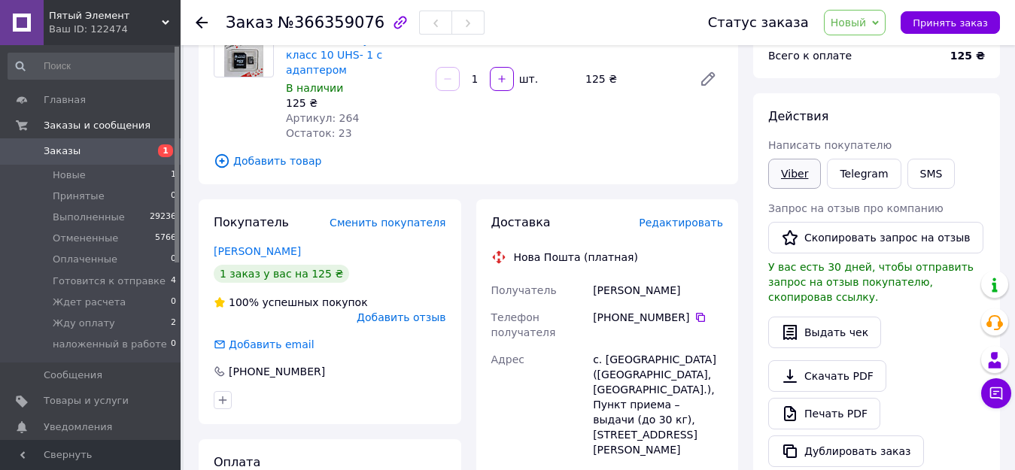
click at [790, 175] on link "Viber" at bounding box center [795, 174] width 53 height 30
click at [799, 170] on link "Viber" at bounding box center [795, 174] width 53 height 30
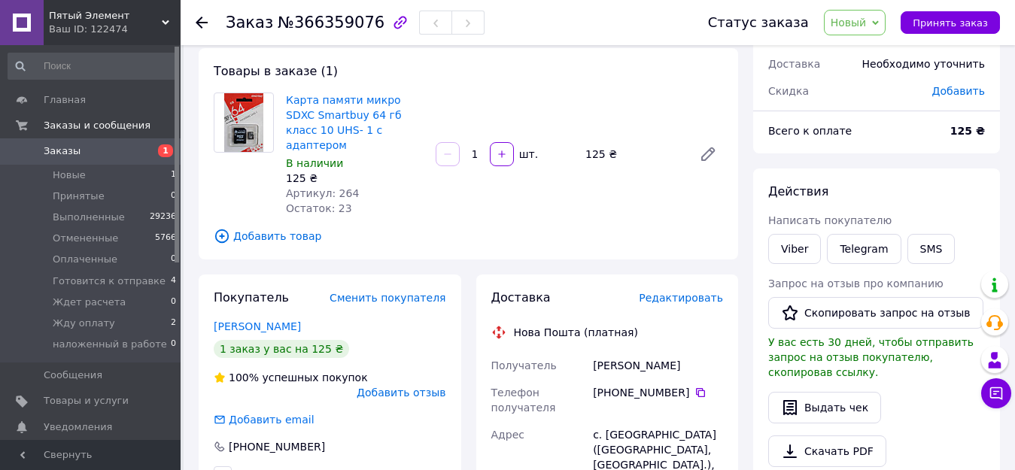
click at [866, 18] on span "Новый" at bounding box center [849, 23] width 36 height 12
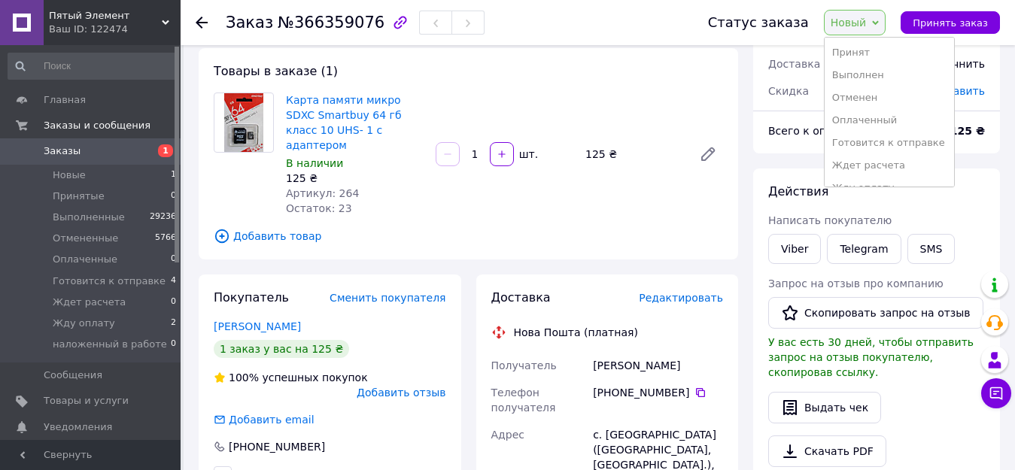
click at [875, 101] on li "Отменен" at bounding box center [889, 98] width 129 height 23
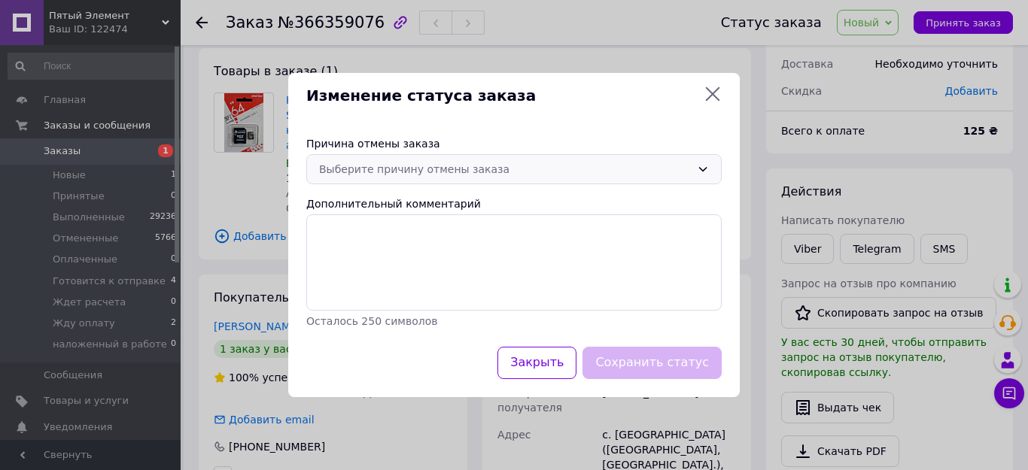
click at [490, 163] on div "Выберите причину отмены заказа" at bounding box center [505, 169] width 372 height 17
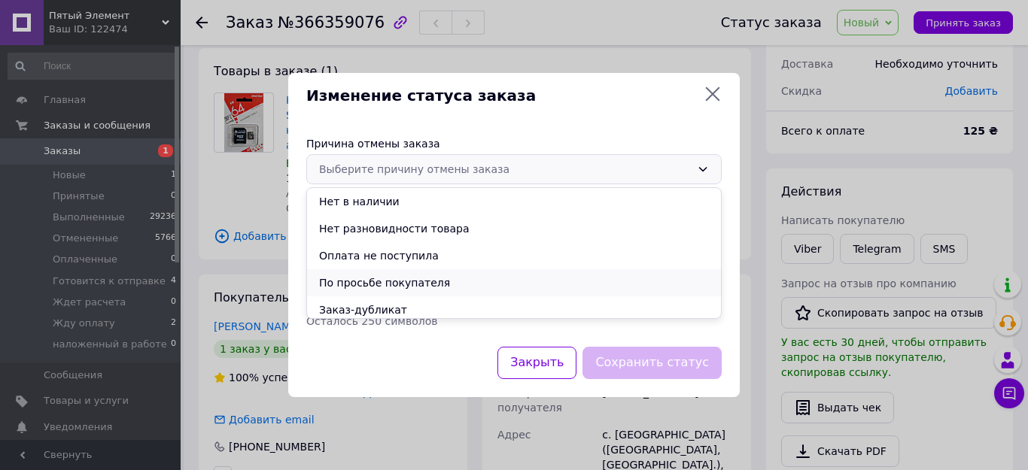
click at [409, 282] on li "По просьбе покупателя" at bounding box center [514, 282] width 414 height 27
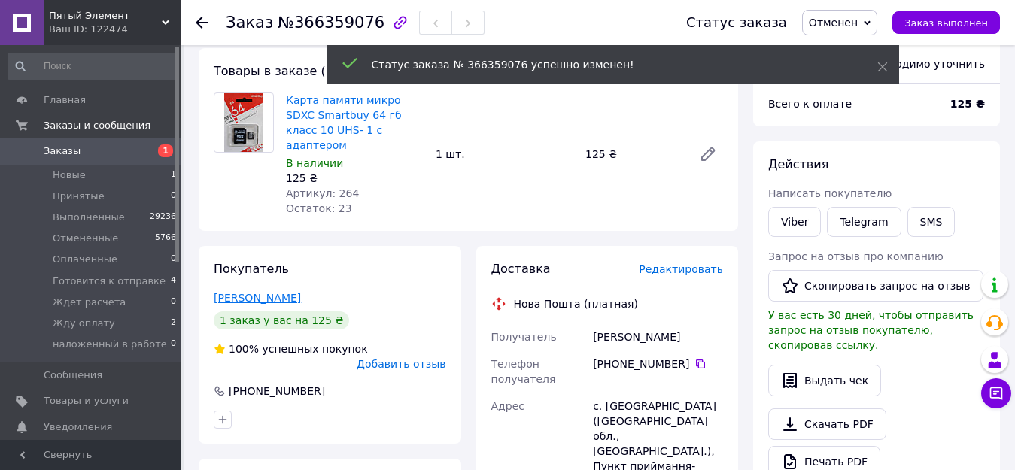
click at [259, 292] on link "Бідюк Ангеліна" at bounding box center [257, 298] width 87 height 12
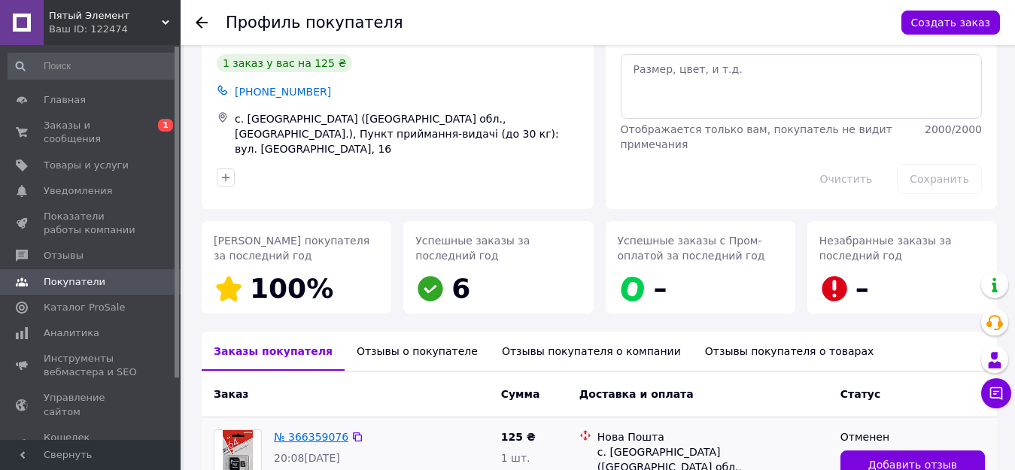
scroll to position [187, 0]
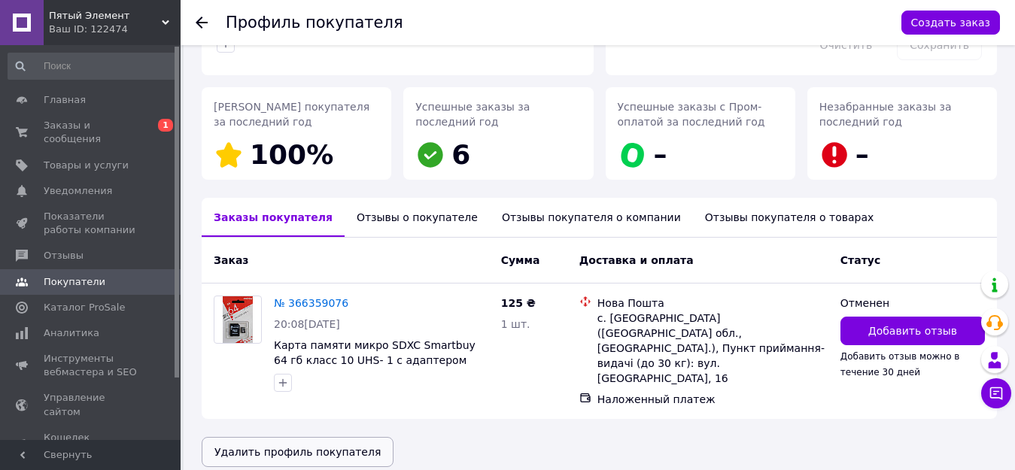
click at [303, 437] on button "Удалить профиль покупателя" at bounding box center [298, 452] width 192 height 30
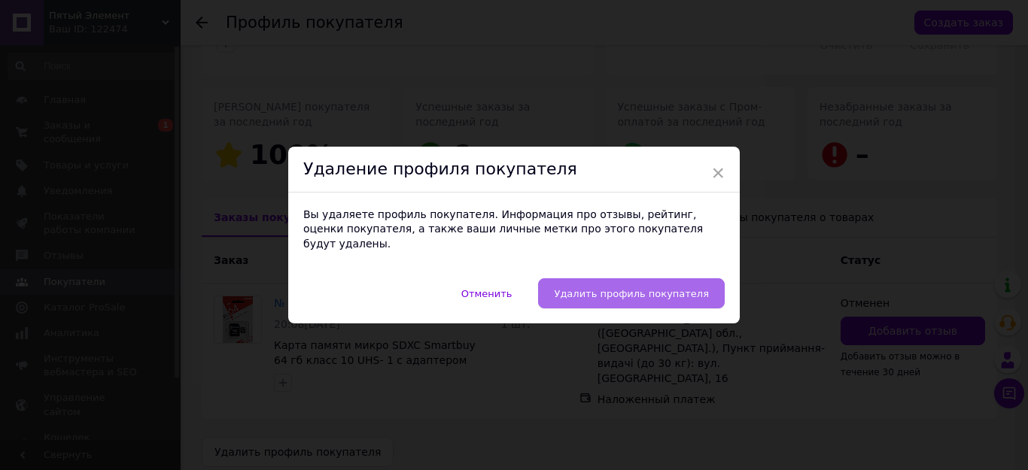
click at [672, 279] on button "Удалить профиль покупателя" at bounding box center [631, 294] width 187 height 30
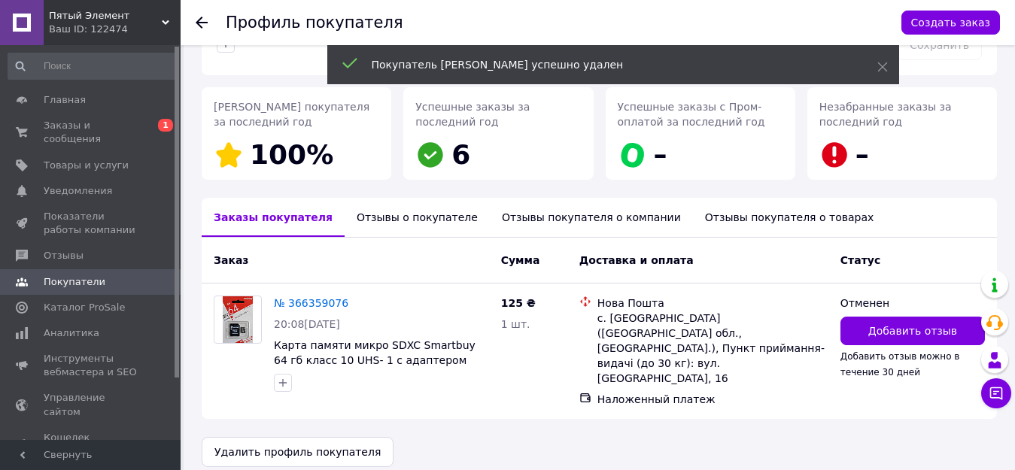
scroll to position [75, 0]
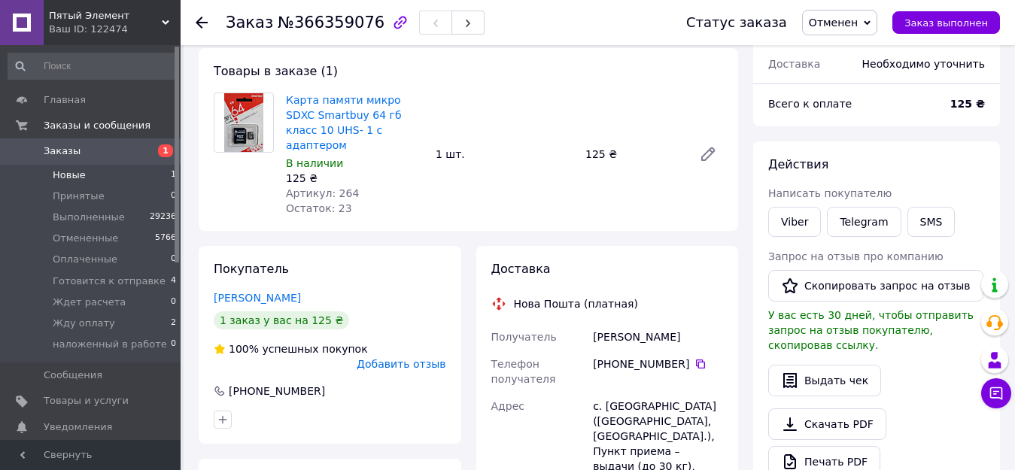
click at [72, 173] on span "Новые" at bounding box center [69, 176] width 33 height 14
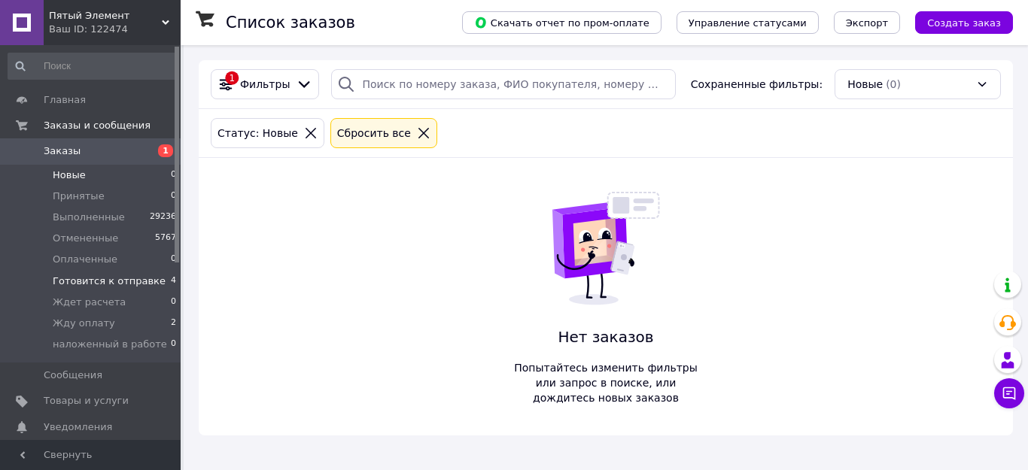
click at [108, 282] on span "Готовится к отправке" at bounding box center [109, 282] width 113 height 14
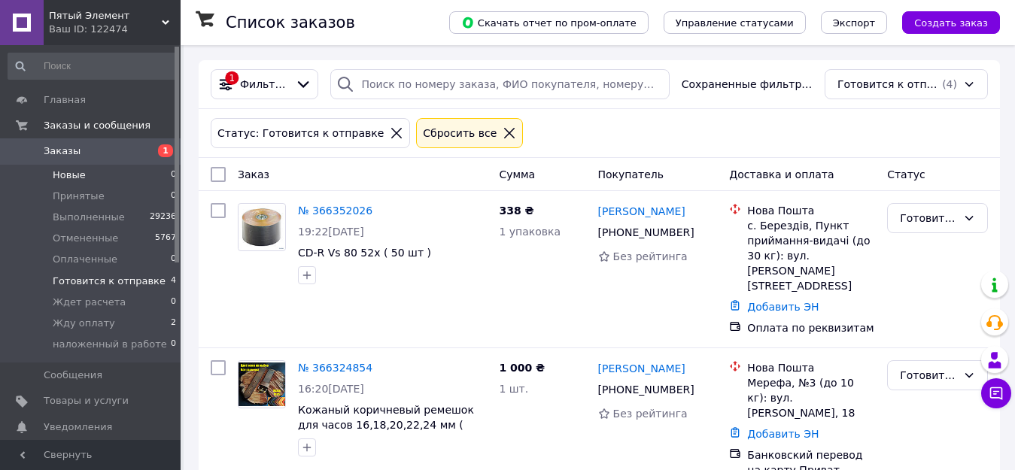
click at [72, 173] on span "Новые" at bounding box center [69, 176] width 33 height 14
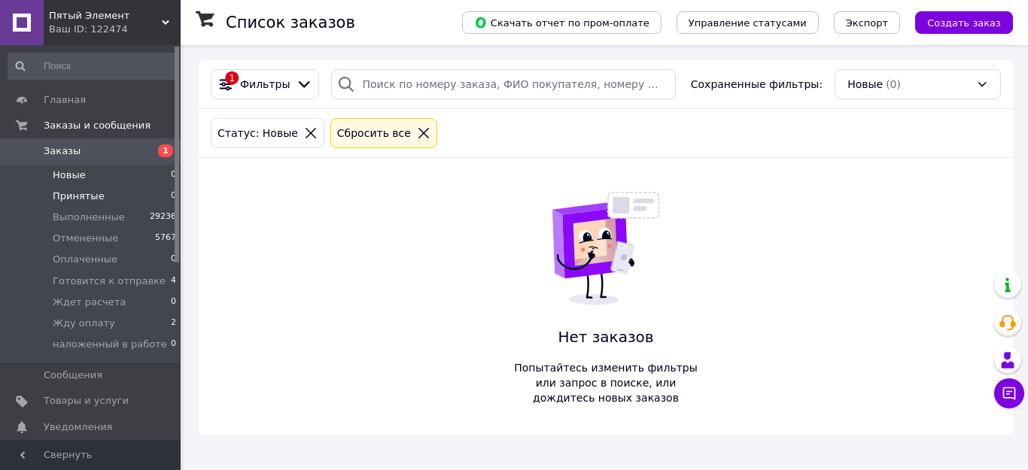
click at [70, 195] on span "Принятые" at bounding box center [79, 197] width 52 height 14
click at [82, 277] on span "Готовится к отправке" at bounding box center [109, 282] width 113 height 14
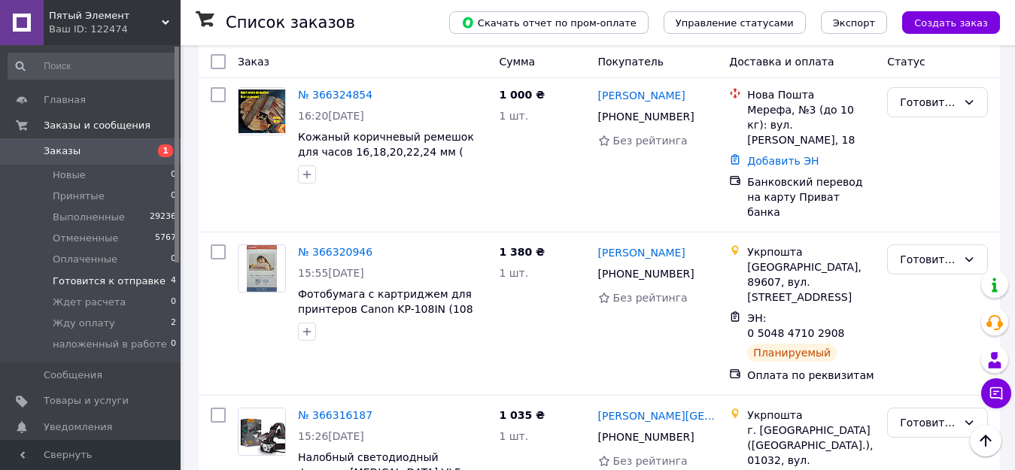
scroll to position [281, 0]
